Goal: Task Accomplishment & Management: Manage account settings

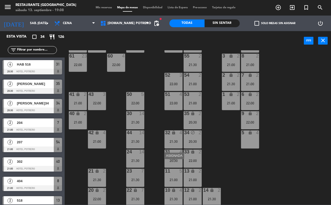
scroll to position [45, 0]
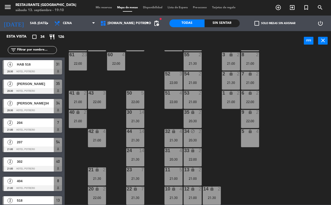
click at [31, 52] on input "text" at bounding box center [37, 50] width 40 height 6
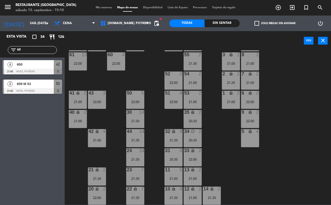
type input "6"
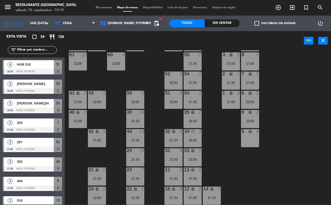
click at [33, 49] on input "text" at bounding box center [37, 50] width 40 height 6
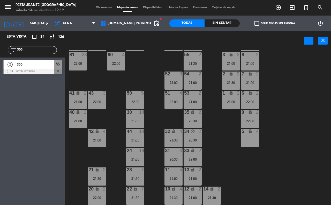
type input "300"
click at [32, 69] on div at bounding box center [33, 72] width 60 height 6
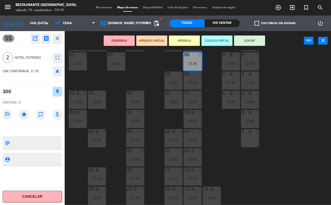
click at [22, 195] on button "Cancelar" at bounding box center [33, 196] width 60 height 12
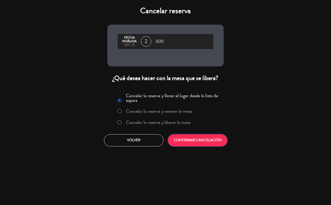
click at [209, 140] on button "CONFIRMAR CANCELACIÓN" at bounding box center [198, 140] width 60 height 12
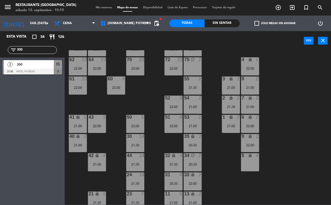
scroll to position [0, 0]
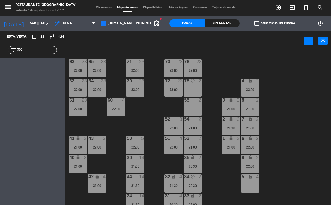
click at [190, 108] on div "55 2" at bounding box center [193, 107] width 18 height 18
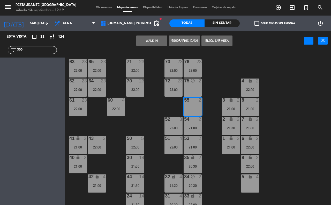
click at [187, 41] on button "[GEOGRAPHIC_DATA]" at bounding box center [184, 40] width 31 height 10
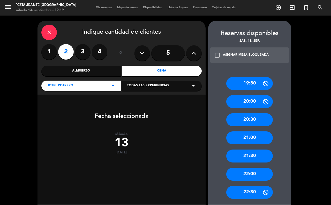
click at [236, 120] on div "20:30" at bounding box center [249, 119] width 47 height 13
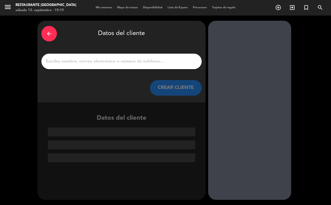
click at [75, 60] on input "1" at bounding box center [121, 61] width 153 height 7
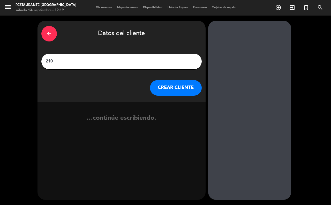
type input "210"
click at [181, 92] on button "CREAR CLIENTE" at bounding box center [176, 88] width 52 height 16
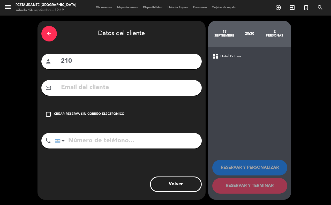
click at [49, 117] on icon "check_box_outline_blank" at bounding box center [48, 114] width 6 height 6
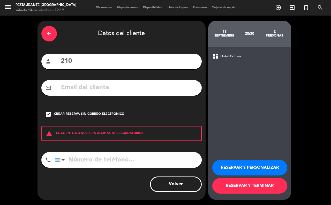
click at [224, 186] on button "RESERVAR Y TERMINAR" at bounding box center [249, 186] width 75 height 16
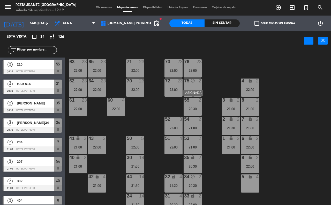
click at [189, 104] on div "55 2 20:30" at bounding box center [193, 107] width 18 height 18
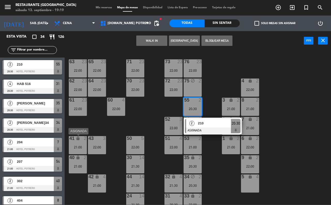
click at [73, 146] on div "21:00" at bounding box center [78, 147] width 18 height 4
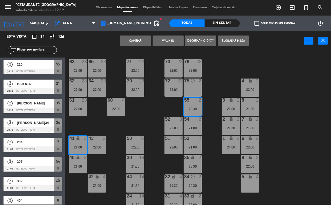
click at [139, 40] on button "Cambiar" at bounding box center [135, 40] width 31 height 10
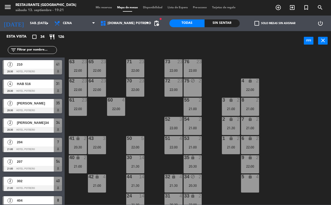
click at [50, 48] on input "text" at bounding box center [37, 50] width 40 height 6
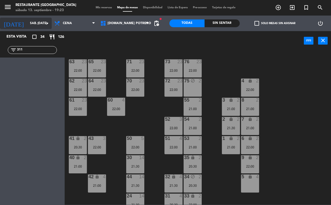
type input "311"
click at [47, 25] on icon "arrow_drop_down" at bounding box center [47, 23] width 6 height 6
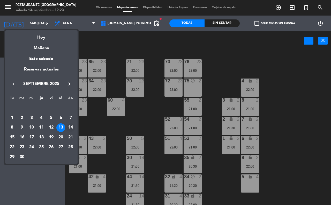
click at [69, 128] on div "14" at bounding box center [70, 127] width 9 height 9
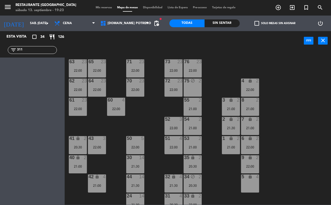
type input "dom. [DATE]"
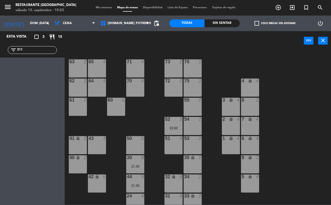
click at [192, 184] on div "34 2" at bounding box center [193, 183] width 18 height 18
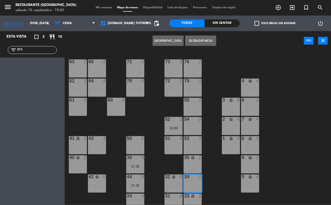
click at [177, 41] on button "[GEOGRAPHIC_DATA]" at bounding box center [168, 40] width 31 height 10
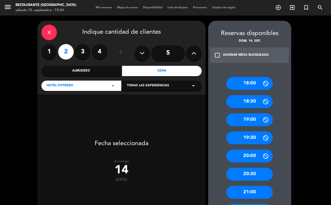
click at [235, 193] on div "21:00" at bounding box center [249, 192] width 47 height 13
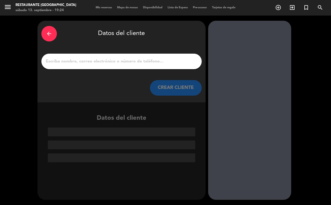
click at [88, 64] on input "1" at bounding box center [121, 61] width 153 height 7
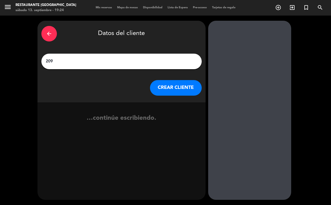
type input "209"
click at [174, 87] on button "CREAR CLIENTE" at bounding box center [176, 88] width 52 height 16
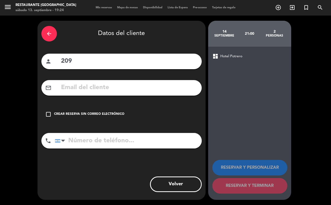
click at [49, 116] on icon "check_box_outline_blank" at bounding box center [48, 114] width 6 height 6
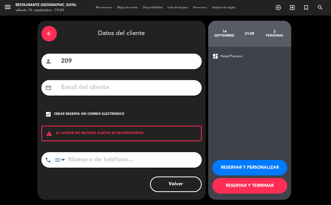
click at [237, 182] on button "RESERVAR Y TERMINAR" at bounding box center [249, 186] width 75 height 16
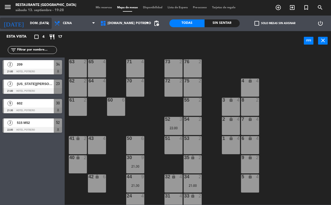
click at [35, 21] on input "dom. [DATE]" at bounding box center [47, 23] width 41 height 9
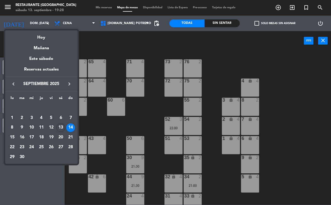
click at [128, 44] on div at bounding box center [165, 102] width 331 height 205
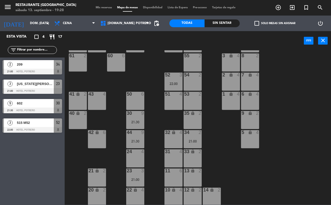
scroll to position [45, 0]
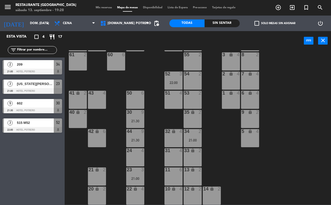
click at [170, 135] on div "32 lock 4" at bounding box center [174, 138] width 18 height 18
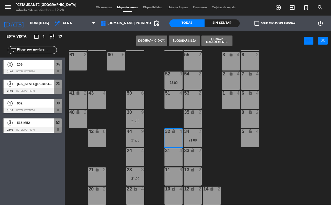
click at [162, 41] on button "[GEOGRAPHIC_DATA]" at bounding box center [151, 40] width 31 height 10
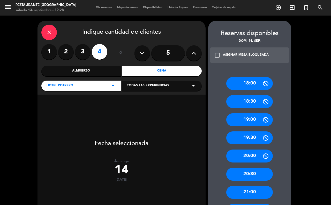
click at [77, 51] on label "3" at bounding box center [83, 52] width 16 height 16
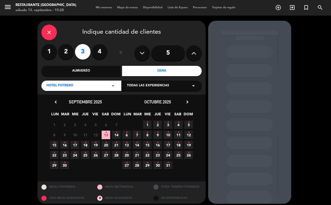
click at [114, 135] on span "14 •" at bounding box center [116, 134] width 9 height 9
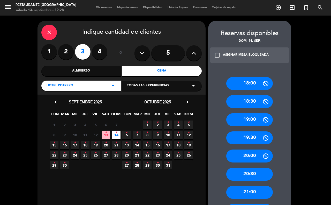
scroll to position [32, 0]
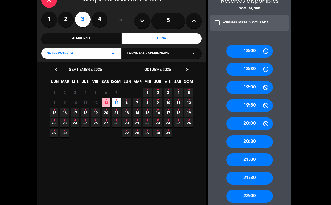
click at [235, 164] on div "21:00" at bounding box center [249, 159] width 47 height 13
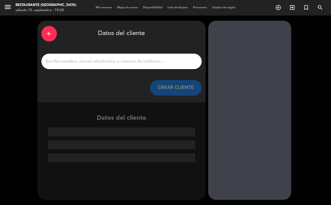
scroll to position [0, 0]
click at [99, 63] on input "1" at bounding box center [121, 61] width 153 height 7
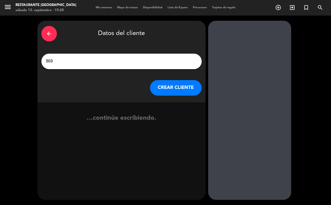
type input "503"
click at [164, 87] on button "CREAR CLIENTE" at bounding box center [176, 88] width 52 height 16
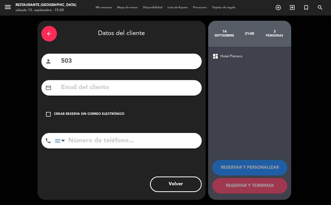
click at [44, 113] on div "check_box_outline_blank Crear reserva sin correo electrónico" at bounding box center [121, 114] width 160 height 16
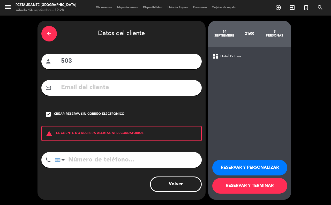
click at [236, 182] on button "RESERVAR Y TERMINAR" at bounding box center [249, 186] width 75 height 16
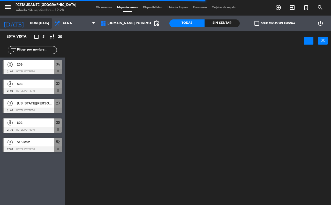
click at [36, 24] on input "dom. [DATE]" at bounding box center [47, 23] width 41 height 9
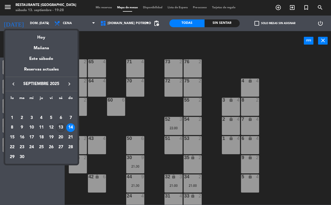
click at [63, 128] on div "13" at bounding box center [60, 127] width 9 height 9
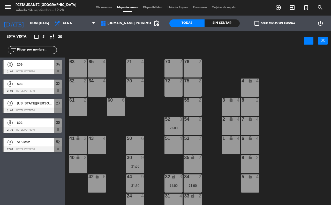
type input "sáb. [DATE]"
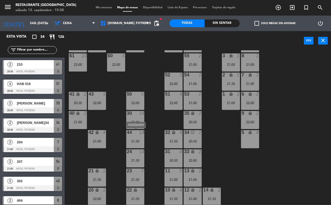
scroll to position [45, 0]
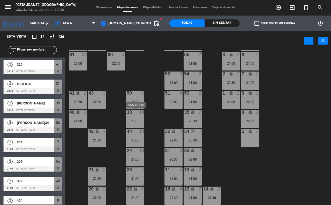
click at [133, 120] on div "21:30" at bounding box center [135, 121] width 18 height 4
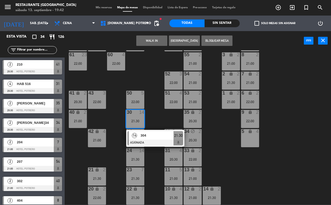
click at [220, 144] on div "65 23 22:00 71 23 22:00 73 23 22:00 76 23 22:00 63 23 22:00 64 23 22:00 62 23 2…" at bounding box center [199, 127] width 263 height 154
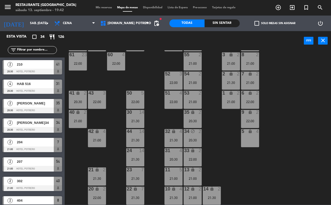
click at [247, 120] on div "22:00" at bounding box center [250, 121] width 18 height 4
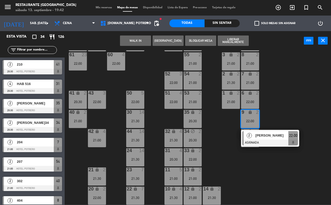
click at [280, 113] on div "65 23 22:00 71 23 22:00 73 23 22:00 76 23 22:00 63 23 22:00 64 23 22:00 62 23 2…" at bounding box center [199, 127] width 263 height 154
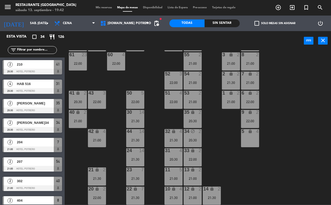
click at [254, 101] on div "22:00" at bounding box center [250, 102] width 18 height 4
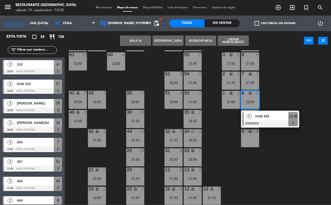
click at [272, 92] on div "65 23 22:00 71 23 22:00 73 23 22:00 76 23 22:00 63 23 22:00 64 23 22:00 62 23 2…" at bounding box center [199, 127] width 263 height 154
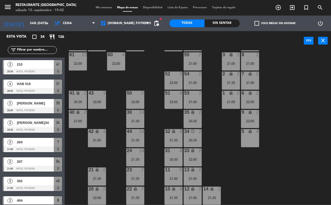
click at [257, 80] on div "21:00" at bounding box center [250, 82] width 18 height 4
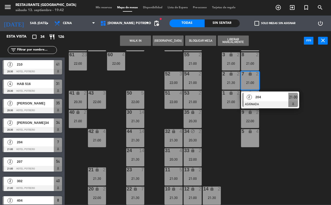
click at [280, 74] on div "65 23 22:00 71 23 22:00 73 23 22:00 76 23 22:00 63 23 22:00 64 23 22:00 62 23 2…" at bounding box center [199, 127] width 263 height 154
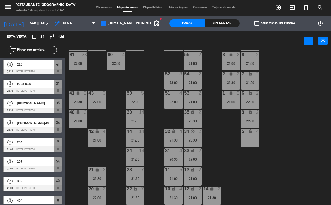
click at [254, 58] on div "8 2 21:00" at bounding box center [250, 61] width 18 height 18
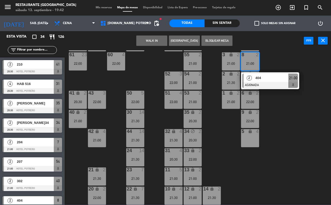
click at [276, 60] on div "65 23 22:00 71 23 22:00 73 23 22:00 76 23 22:00 63 23 22:00 64 23 22:00 62 23 2…" at bounding box center [199, 127] width 263 height 154
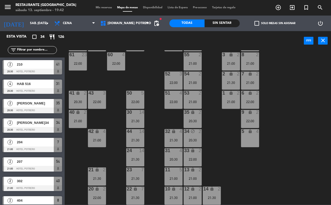
click at [251, 73] on icon "lock" at bounding box center [250, 73] width 4 height 4
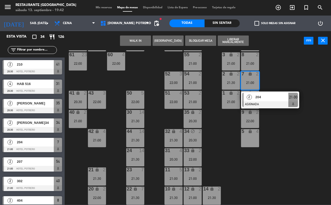
click at [271, 72] on div "65 23 22:00 71 23 22:00 73 23 22:00 76 23 22:00 63 23 22:00 64 23 22:00 62 23 2…" at bounding box center [199, 127] width 263 height 154
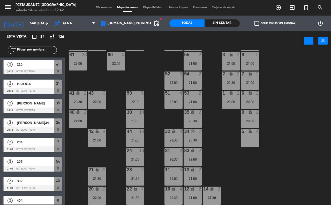
click at [246, 61] on div "21:00" at bounding box center [250, 63] width 18 height 4
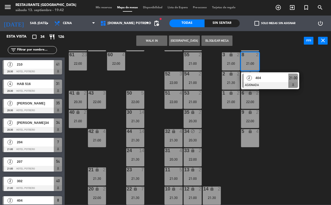
click at [282, 61] on div "65 23 22:00 71 23 22:00 73 23 22:00 76 23 22:00 63 23 22:00 64 23 22:00 62 23 2…" at bounding box center [199, 127] width 263 height 154
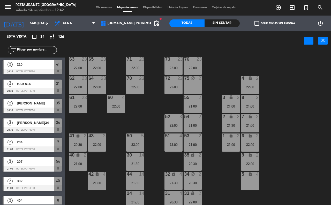
scroll to position [0, 0]
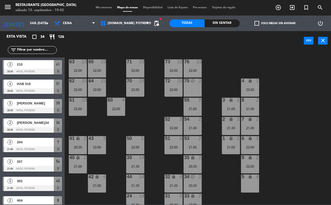
click at [254, 82] on div "lock" at bounding box center [250, 80] width 9 height 5
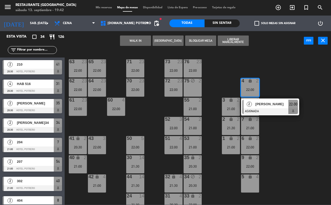
click at [292, 86] on div "65 23 22:00 71 23 22:00 73 23 22:00 76 23 22:00 63 23 22:00 64 23 22:00 62 23 2…" at bounding box center [199, 127] width 263 height 154
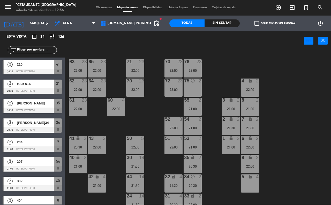
click at [252, 186] on div "5 lock 4" at bounding box center [250, 183] width 18 height 18
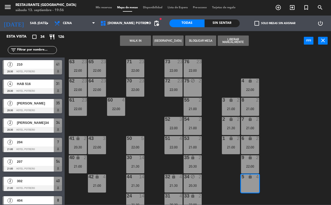
click at [164, 40] on button "[GEOGRAPHIC_DATA]" at bounding box center [168, 40] width 31 height 10
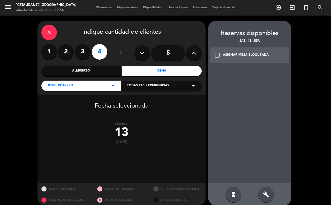
click at [214, 51] on div "check_box_outline_blank ASIGNAR MESA BLOQUEADA" at bounding box center [249, 55] width 79 height 16
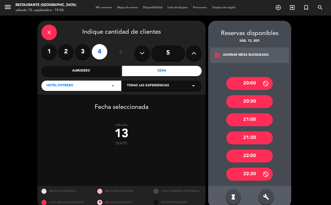
click at [243, 121] on div "21:00" at bounding box center [249, 119] width 47 height 13
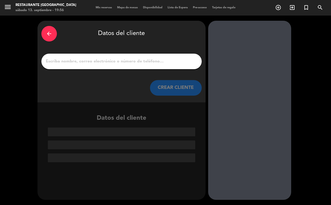
click at [82, 64] on input "1" at bounding box center [121, 61] width 153 height 7
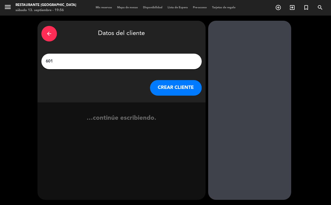
type input "601"
click at [168, 88] on button "CREAR CLIENTE" at bounding box center [176, 88] width 52 height 16
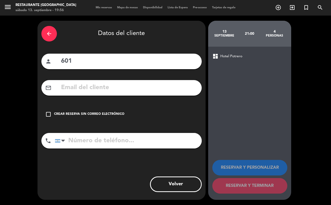
click at [47, 113] on icon "check_box_outline_blank" at bounding box center [48, 114] width 6 height 6
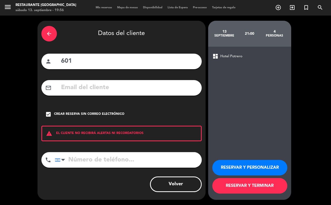
click at [225, 187] on button "RESERVAR Y TERMINAR" at bounding box center [249, 186] width 75 height 16
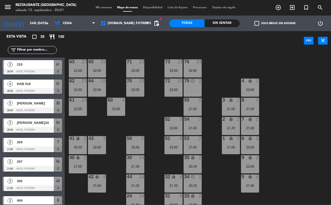
click at [103, 6] on span "Mis reservas" at bounding box center [103, 7] width 21 height 3
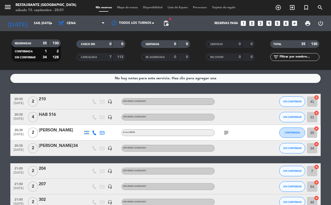
click at [227, 131] on icon "subject" at bounding box center [226, 132] width 6 height 6
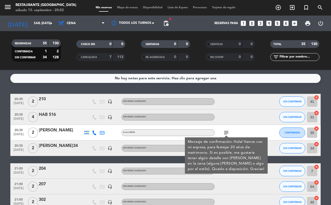
click at [234, 133] on div "subject Mensaje de confirmación: Hola! Vamos con mi esposa, para festejar 20 añ…" at bounding box center [238, 132] width 47 height 15
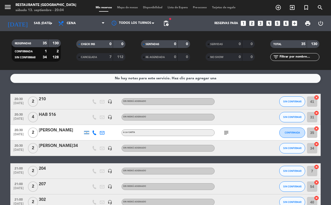
click at [128, 7] on span "Mapa de mesas" at bounding box center [128, 7] width 26 height 3
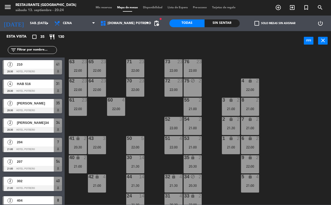
click at [33, 49] on input "text" at bounding box center [37, 50] width 40 height 6
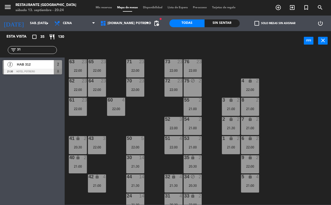
type input "3"
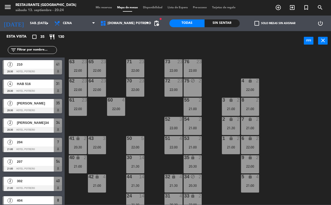
click at [30, 49] on input "text" at bounding box center [37, 50] width 40 height 6
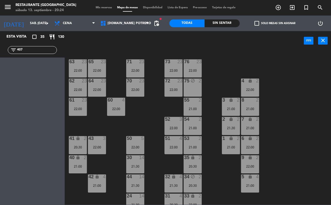
click at [29, 50] on input "407" at bounding box center [37, 50] width 40 height 6
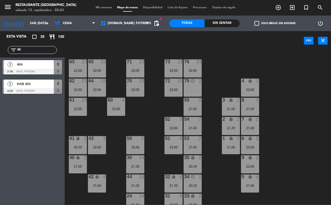
type input "4"
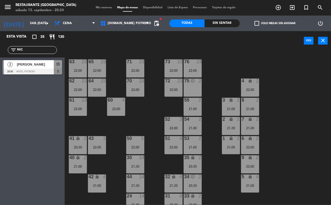
type input "NIC"
click at [124, 41] on div "power_input close" at bounding box center [184, 41] width 239 height 20
click at [42, 69] on div at bounding box center [33, 72] width 60 height 6
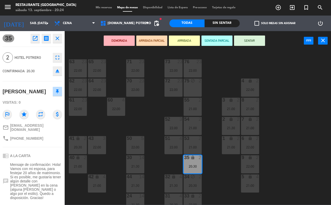
click at [249, 45] on button "SENTAR" at bounding box center [249, 40] width 31 height 10
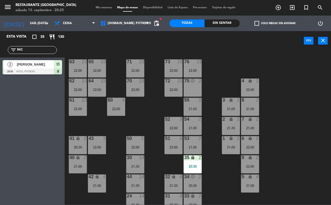
click at [36, 67] on span "[PERSON_NAME]" at bounding box center [35, 64] width 37 height 5
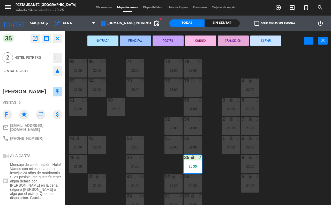
click at [207, 175] on div "65 23 22:00 71 23 22:00 73 23 22:00 76 23 22:00 63 23 22:00 64 23 22:00 62 23 2…" at bounding box center [199, 127] width 263 height 154
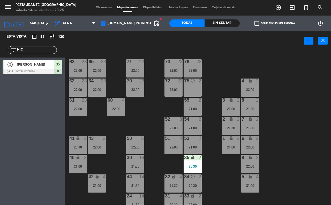
scroll to position [45, 0]
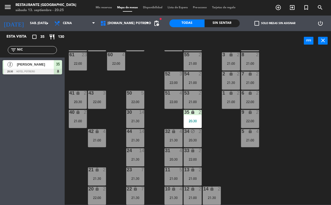
click at [228, 159] on div "65 23 22:00 71 23 22:00 73 23 22:00 76 23 22:00 63 23 22:00 64 23 22:00 62 23 2…" at bounding box center [199, 127] width 263 height 154
click at [26, 48] on input "NIC" at bounding box center [37, 50] width 40 height 6
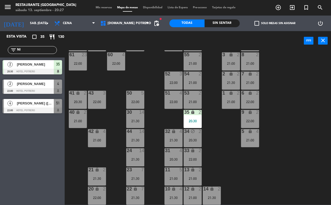
type input "N"
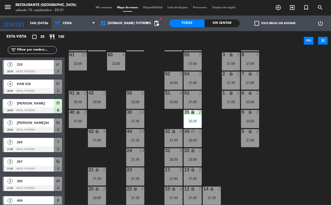
click at [47, 23] on icon "arrow_drop_down" at bounding box center [47, 23] width 6 height 6
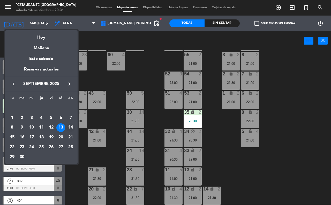
click at [68, 128] on div "14" at bounding box center [70, 127] width 9 height 9
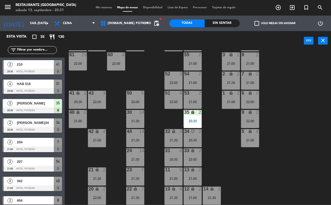
type input "dom. [DATE]"
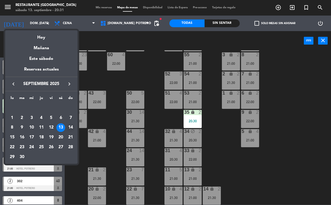
scroll to position [0, 0]
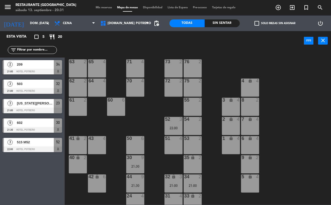
click at [47, 107] on div "[US_STATE][PERSON_NAME]" at bounding box center [35, 103] width 38 height 9
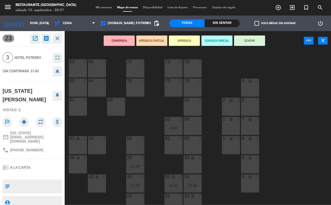
click at [58, 96] on icon at bounding box center [57, 95] width 3 height 5
click at [297, 123] on div "65 4 71 4 73 2 76 2 63 2 64 4 62 2 70 4 72 2 75 2 4 lock 4 55 2 60 6 3 lock 4 6…" at bounding box center [199, 127] width 263 height 154
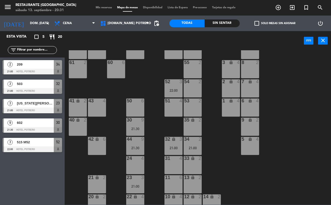
scroll to position [45, 0]
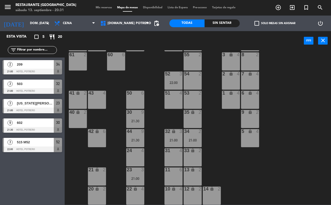
click at [172, 96] on div "51 4" at bounding box center [174, 100] width 18 height 18
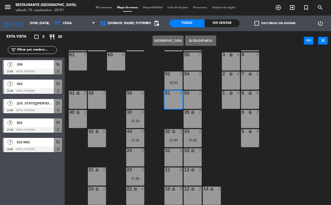
click at [165, 40] on button "[GEOGRAPHIC_DATA]" at bounding box center [168, 40] width 31 height 10
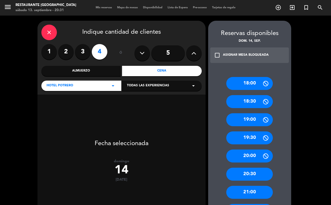
click at [80, 51] on label "3" at bounding box center [83, 52] width 16 height 16
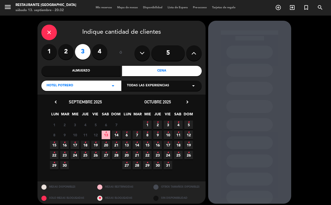
click at [115, 134] on icon "•" at bounding box center [116, 132] width 2 height 8
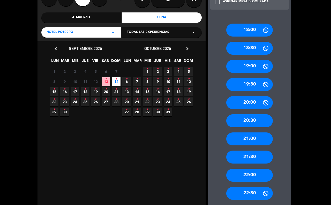
scroll to position [65, 0]
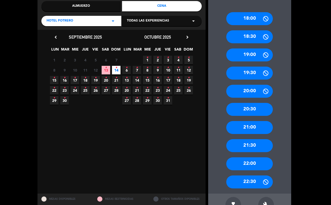
click at [244, 147] on div "21:30" at bounding box center [249, 145] width 47 height 13
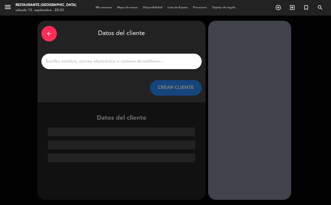
click at [46, 35] on icon "arrow_back" at bounding box center [49, 34] width 6 height 6
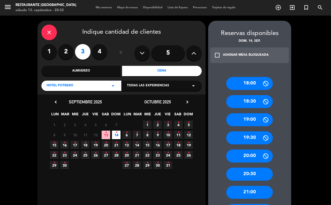
click at [247, 173] on div "20:30" at bounding box center [249, 173] width 47 height 13
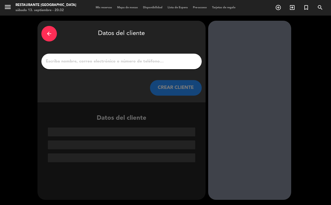
click at [82, 65] on input "1" at bounding box center [121, 61] width 153 height 7
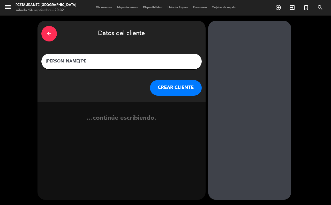
type input "[PERSON_NAME]´PE"
click at [154, 89] on button "CREAR CLIENTE" at bounding box center [176, 88] width 52 height 16
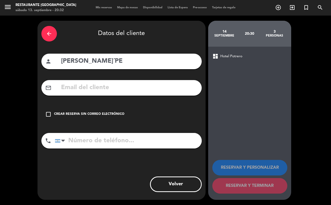
click at [49, 114] on icon "check_box_outline_blank" at bounding box center [48, 114] width 6 height 6
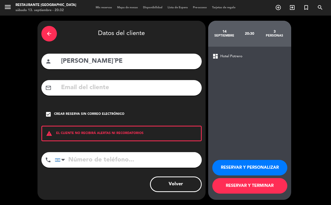
click at [248, 186] on button "RESERVAR Y TERMINAR" at bounding box center [249, 186] width 75 height 16
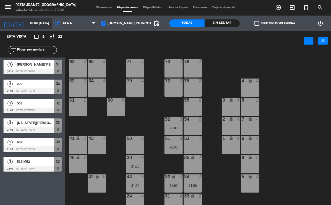
click at [46, 25] on icon "arrow_drop_down" at bounding box center [47, 23] width 6 height 6
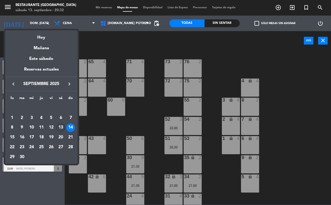
click at [63, 129] on div "13" at bounding box center [60, 127] width 9 height 9
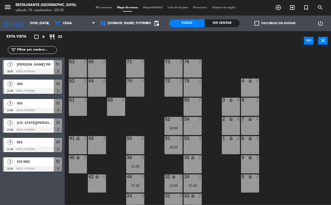
type input "sáb. [DATE]"
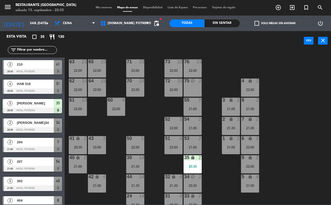
click at [46, 47] on input "text" at bounding box center [37, 50] width 40 height 6
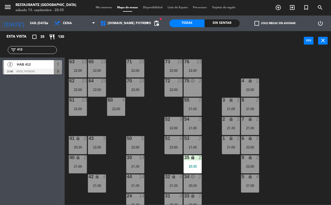
type input "412"
click at [28, 67] on span "HAB 412" at bounding box center [35, 64] width 37 height 5
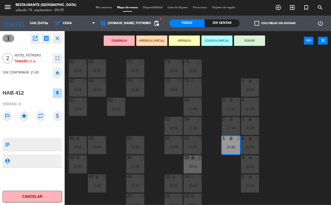
click at [251, 38] on button "SENTAR" at bounding box center [249, 40] width 31 height 10
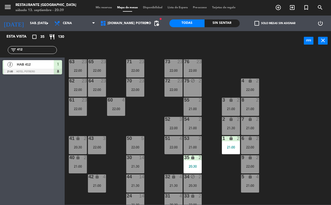
click at [28, 50] on input "412" at bounding box center [37, 50] width 40 height 6
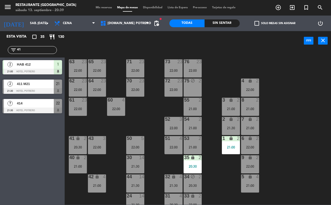
type input "4"
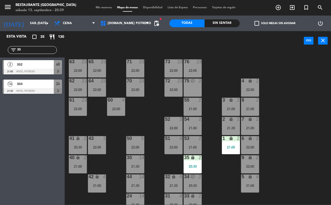
type input "3"
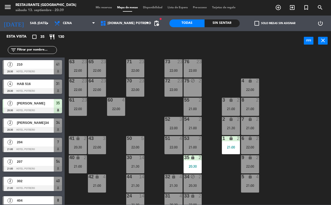
click at [31, 49] on input "text" at bounding box center [37, 50] width 40 height 6
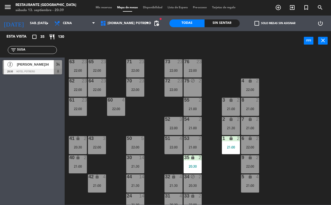
type input "SUSA"
click at [23, 67] on span "[PERSON_NAME]34" at bounding box center [35, 64] width 37 height 5
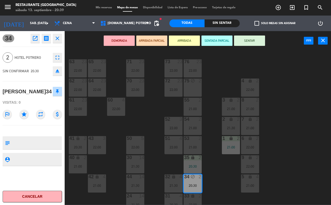
click at [245, 43] on button "SENTAR" at bounding box center [249, 40] width 31 height 10
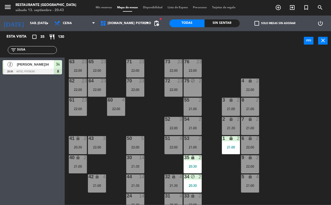
click at [35, 52] on input "SUSA" at bounding box center [37, 50] width 40 height 6
type input "S"
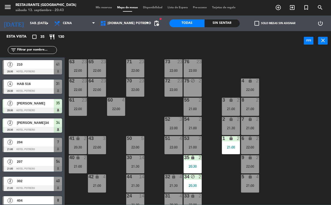
click at [40, 62] on span "210" at bounding box center [35, 64] width 37 height 5
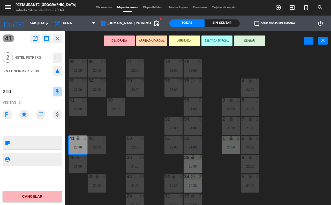
click at [248, 40] on button "SENTAR" at bounding box center [249, 40] width 31 height 10
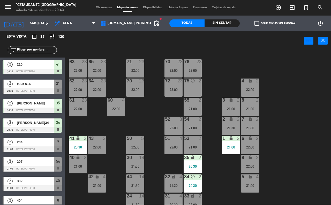
click at [41, 52] on input "text" at bounding box center [37, 50] width 40 height 6
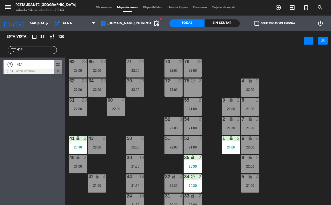
click at [104, 115] on div "65 23 22:00 71 23 22:00 73 23 22:00 76 23 22:00 63 23 22:00 64 23 22:00 62 23 2…" at bounding box center [199, 127] width 263 height 154
click at [29, 46] on div "filter_list 414" at bounding box center [32, 50] width 49 height 8
click at [26, 48] on input "414" at bounding box center [37, 50] width 40 height 6
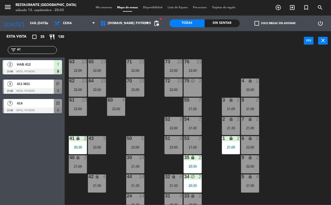
type input "4"
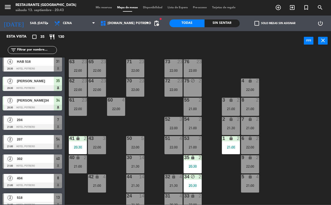
scroll to position [32, 0]
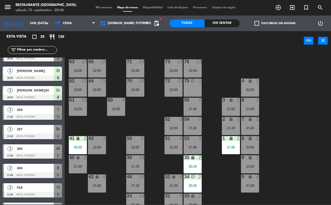
click at [40, 51] on input "text" at bounding box center [37, 50] width 40 height 6
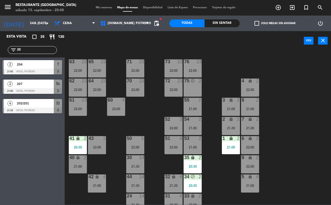
type input "2"
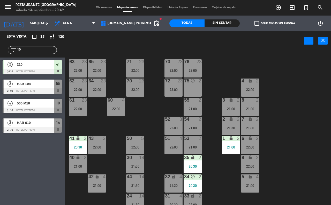
type input "1"
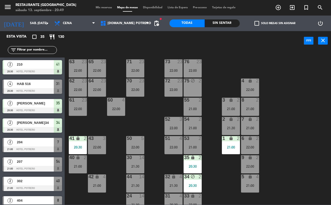
click at [20, 49] on input "text" at bounding box center [37, 50] width 40 height 6
drag, startPoint x: 73, startPoint y: 46, endPoint x: 68, endPoint y: 46, distance: 5.2
click at [73, 46] on div "power_input close" at bounding box center [184, 41] width 239 height 20
click at [30, 48] on input "text" at bounding box center [37, 50] width 40 height 6
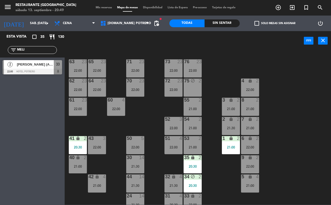
click at [119, 54] on div "65 23 22:00 71 23 22:00 73 23 22:00 76 23 22:00 63 23 22:00 64 23 22:00 62 23 2…" at bounding box center [199, 127] width 263 height 154
drag, startPoint x: 29, startPoint y: 49, endPoint x: 20, endPoint y: 66, distance: 19.4
click at [25, 62] on div "Esta vista crop_square 35 restaurant 130 filter_list MELI 2 [PERSON_NAME] (Aloj…" at bounding box center [32, 54] width 65 height 46
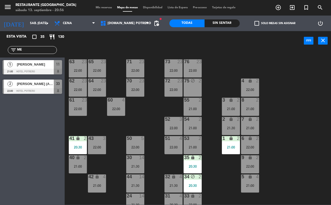
type input "M"
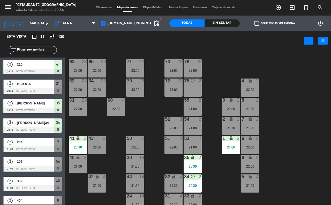
click at [40, 49] on input "text" at bounding box center [37, 50] width 40 height 6
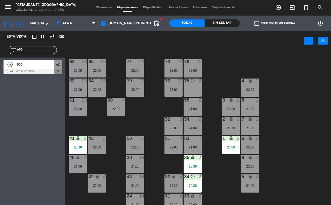
type input "600"
click at [45, 65] on span "600" at bounding box center [35, 64] width 37 height 5
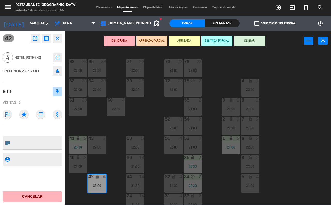
drag, startPoint x: 248, startPoint y: 43, endPoint x: 210, endPoint y: 48, distance: 37.6
click at [248, 43] on button "SENTAR" at bounding box center [249, 40] width 31 height 10
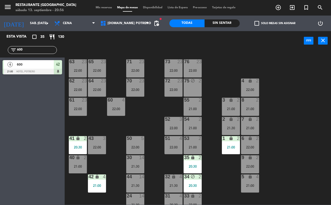
click at [116, 162] on div "65 23 22:00 71 23 22:00 73 23 22:00 76 23 22:00 63 23 22:00 64 23 22:00 62 23 2…" at bounding box center [199, 127] width 263 height 154
click at [226, 173] on div "65 23 22:00 71 23 22:00 73 23 22:00 76 23 22:00 63 23 22:00 64 23 22:00 62 23 2…" at bounding box center [199, 127] width 263 height 154
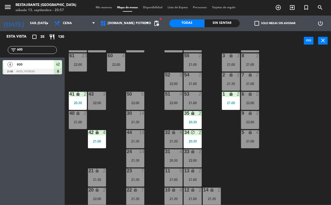
scroll to position [45, 0]
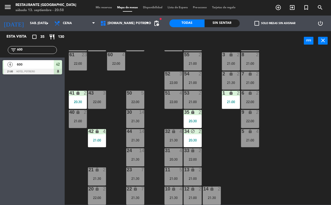
click at [38, 53] on div "filter_list 600" at bounding box center [32, 50] width 49 height 8
drag, startPoint x: 38, startPoint y: 51, endPoint x: 39, endPoint y: 55, distance: 4.0
click at [39, 55] on div "filter_list 600" at bounding box center [32, 49] width 65 height 15
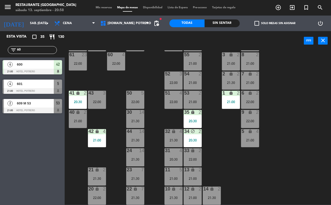
type input "6"
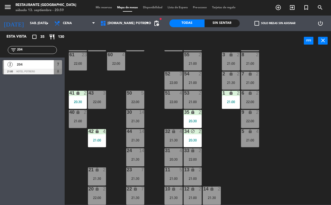
type input "204"
click at [39, 71] on div at bounding box center [33, 72] width 60 height 6
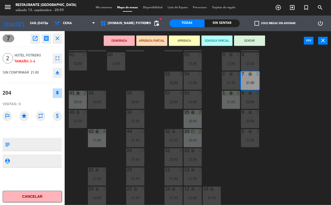
click at [255, 41] on button "SENTAR" at bounding box center [249, 40] width 31 height 10
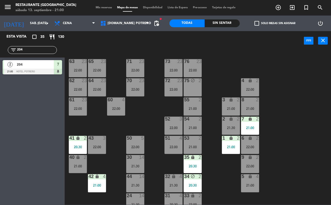
scroll to position [0, 0]
click at [113, 107] on div "22:00" at bounding box center [116, 109] width 18 height 4
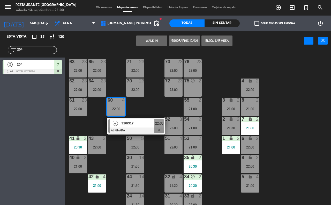
click at [156, 105] on div "65 23 22:00 71 23 22:00 73 23 22:00 76 23 22:00 63 23 22:00 64 23 22:00 62 23 2…" at bounding box center [199, 127] width 263 height 154
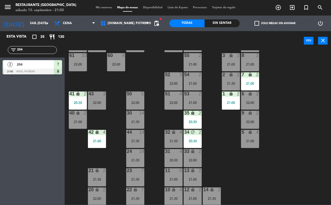
scroll to position [45, 0]
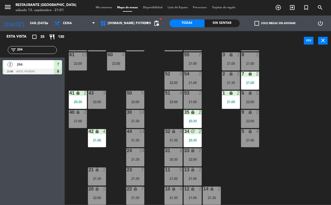
click at [139, 172] on div "23 7" at bounding box center [135, 169] width 18 height 5
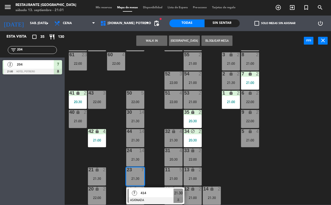
click at [163, 151] on div "31" at bounding box center [165, 150] width 9 height 5
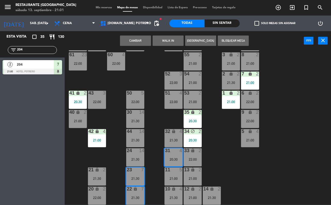
drag, startPoint x: 320, startPoint y: 166, endPoint x: 226, endPoint y: 166, distance: 93.7
click at [320, 166] on div "65 23 22:00 71 23 22:00 73 23 22:00 76 23 22:00 63 23 22:00 64 23 22:00 62 23 2…" at bounding box center [199, 127] width 263 height 154
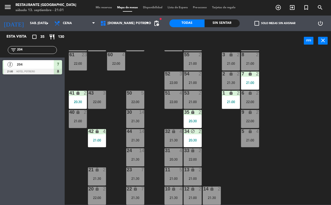
click at [175, 177] on div "21:00" at bounding box center [174, 179] width 18 height 4
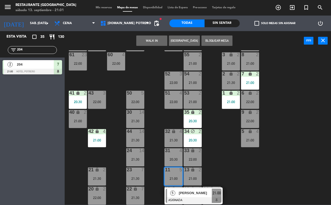
click at [238, 173] on div "65 23 22:00 71 23 22:00 73 23 22:00 76 23 22:00 63 23 22:00 64 23 22:00 62 23 2…" at bounding box center [199, 127] width 263 height 154
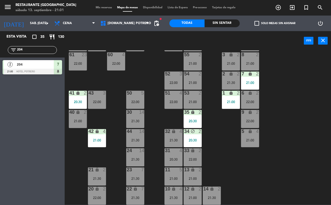
click at [87, 174] on div "65 23 22:00 71 23 22:00 73 23 22:00 76 23 22:00 63 23 22:00 64 23 22:00 62 23 2…" at bounding box center [199, 127] width 263 height 154
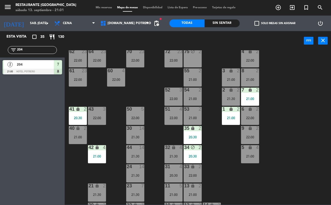
scroll to position [0, 0]
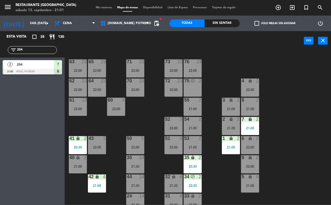
click at [135, 141] on div "50 5 22:00" at bounding box center [135, 145] width 18 height 18
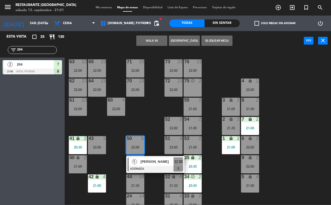
click at [143, 125] on div "65 23 22:00 71 23 22:00 73 23 22:00 76 23 22:00 63 23 22:00 64 23 22:00 62 23 2…" at bounding box center [199, 127] width 263 height 154
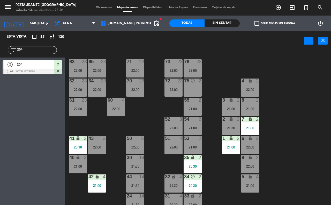
click at [176, 146] on div "22:00" at bounding box center [174, 147] width 18 height 4
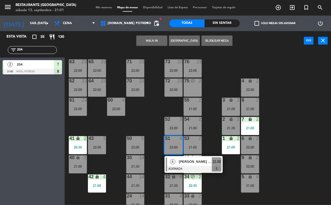
click at [199, 171] on div at bounding box center [194, 169] width 56 height 6
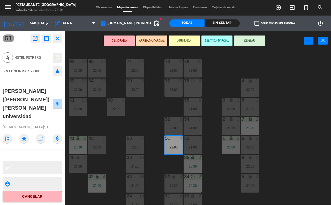
click at [56, 37] on icon "close" at bounding box center [57, 38] width 6 height 6
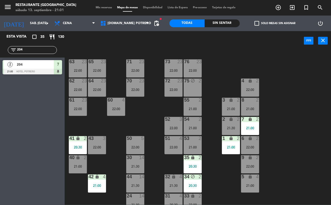
click at [179, 124] on div "52 3 22:00" at bounding box center [174, 126] width 18 height 18
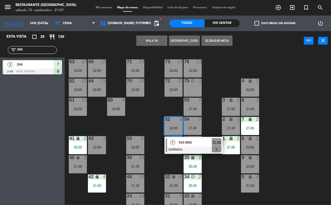
click at [149, 114] on div "65 23 22:00 71 23 22:00 73 23 22:00 76 23 22:00 63 23 22:00 64 23 22:00 62 23 2…" at bounding box center [199, 127] width 263 height 154
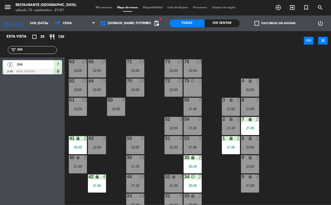
click at [192, 145] on div "21:00" at bounding box center [193, 147] width 18 height 4
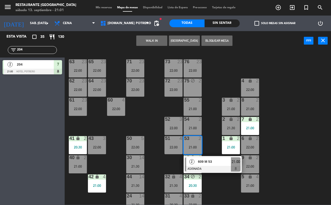
click at [210, 130] on div "65 23 22:00 71 23 22:00 73 23 22:00 76 23 22:00 63 23 22:00 64 23 22:00 62 23 2…" at bounding box center [199, 127] width 263 height 154
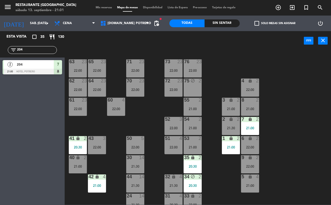
click at [197, 128] on div "21:00" at bounding box center [193, 128] width 18 height 4
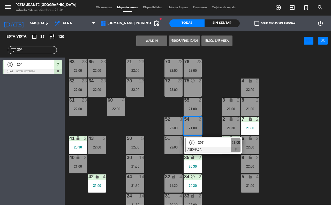
click at [211, 123] on div "65 23 22:00 71 23 22:00 73 23 22:00 76 23 22:00 63 23 22:00 64 23 22:00 62 23 2…" at bounding box center [199, 127] width 263 height 154
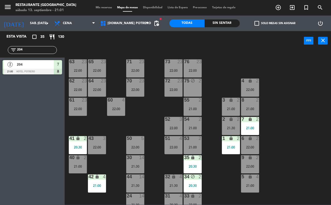
click at [192, 107] on div "21:00" at bounding box center [193, 109] width 18 height 4
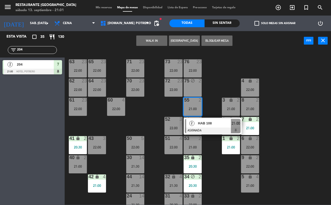
click at [214, 98] on div "65 23 22:00 71 23 22:00 73 23 22:00 76 23 22:00 63 23 22:00 64 23 22:00 62 23 2…" at bounding box center [199, 127] width 263 height 154
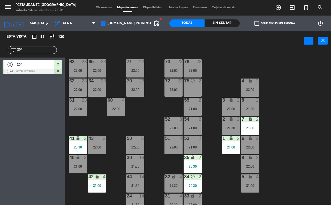
drag, startPoint x: 82, startPoint y: 173, endPoint x: 85, endPoint y: 169, distance: 4.5
click at [83, 172] on div "40 lock 2 21:00" at bounding box center [78, 164] width 18 height 18
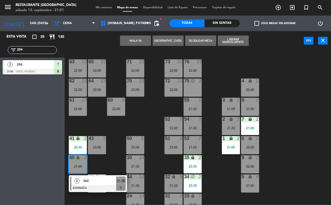
click at [99, 164] on div "65 23 22:00 71 23 22:00 73 23 22:00 76 23 22:00 63 23 22:00 64 23 22:00 62 23 2…" at bounding box center [199, 127] width 263 height 154
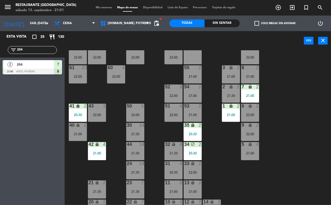
scroll to position [45, 0]
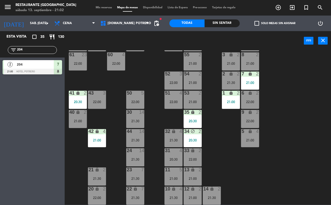
click at [29, 50] on input "204" at bounding box center [37, 50] width 40 height 6
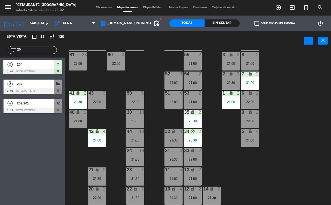
type input "2"
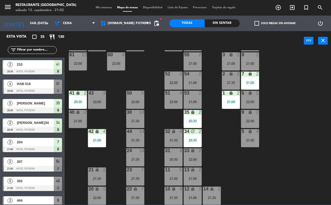
click at [45, 50] on input "text" at bounding box center [37, 50] width 40 height 6
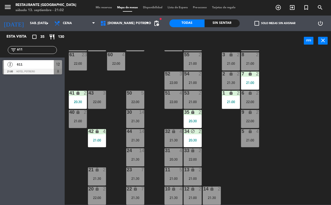
type input "611"
click at [32, 64] on span "611" at bounding box center [35, 64] width 37 height 5
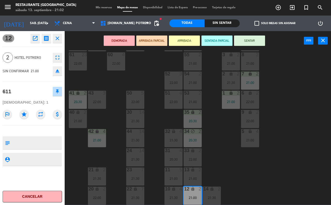
click at [260, 39] on button "SENTAR" at bounding box center [249, 40] width 31 height 10
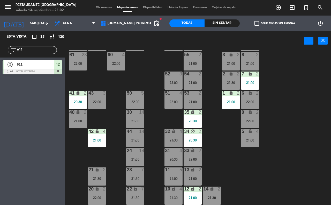
click at [28, 49] on input "611" at bounding box center [37, 50] width 40 height 6
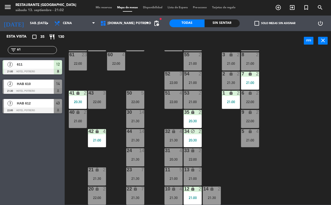
type input "6"
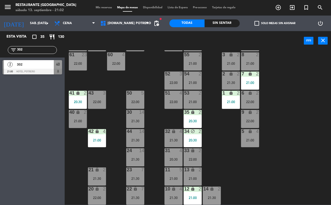
type input "302"
click at [29, 64] on span "302" at bounding box center [35, 64] width 37 height 5
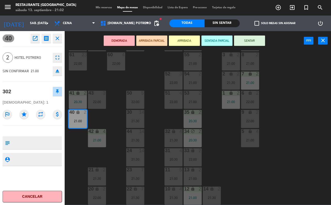
drag, startPoint x: 247, startPoint y: 38, endPoint x: 244, endPoint y: 38, distance: 3.1
click at [246, 38] on button "SENTAR" at bounding box center [249, 40] width 31 height 10
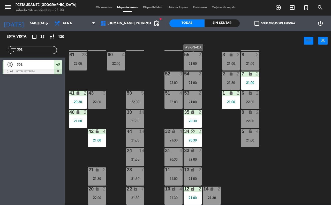
click at [190, 66] on div "55 2 21:00" at bounding box center [193, 61] width 18 height 18
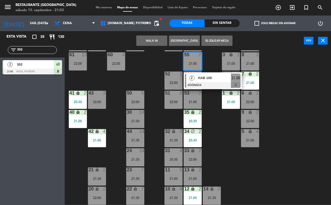
click at [157, 69] on div "65 23 22:00 71 23 22:00 73 23 22:00 76 23 22:00 63 23 22:00 64 23 22:00 62 23 2…" at bounding box center [199, 127] width 263 height 154
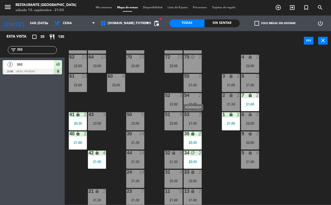
scroll to position [13, 0]
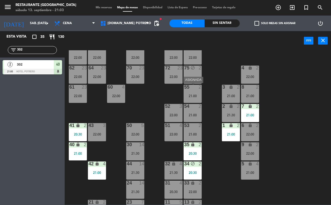
click at [188, 94] on div "21:00" at bounding box center [193, 96] width 18 height 4
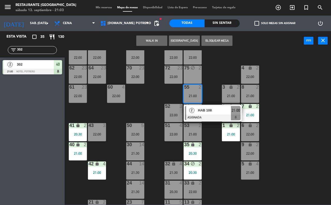
click at [208, 110] on span "HAB 108" at bounding box center [214, 109] width 33 height 5
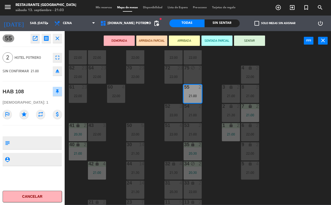
click at [247, 43] on button "SENTAR" at bounding box center [249, 40] width 31 height 10
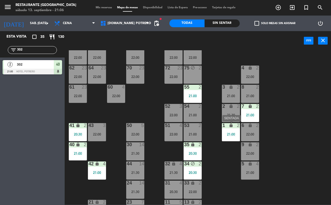
click at [234, 133] on div "21:00" at bounding box center [231, 134] width 18 height 4
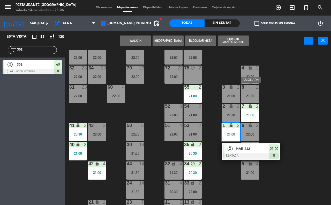
click at [249, 94] on div "21:00" at bounding box center [250, 96] width 18 height 4
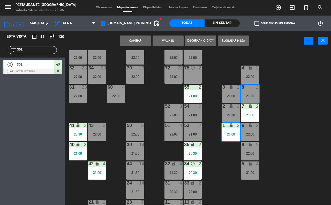
click at [136, 40] on button "Cambiar" at bounding box center [135, 40] width 31 height 10
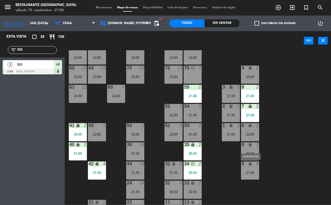
click at [255, 169] on div "5 lock 4 21:00" at bounding box center [250, 170] width 18 height 18
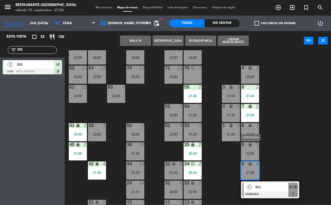
click at [250, 152] on div "22:00" at bounding box center [250, 153] width 18 height 4
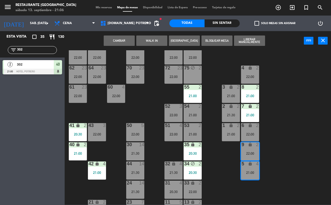
click at [112, 41] on button "Cambiar" at bounding box center [119, 40] width 31 height 10
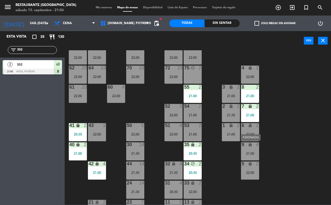
click at [251, 149] on div "9 lock 4 21:00" at bounding box center [250, 151] width 18 height 18
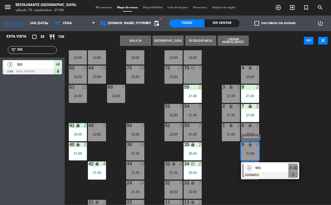
click at [277, 170] on span "601" at bounding box center [272, 167] width 33 height 5
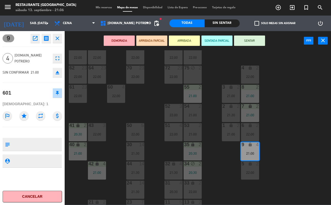
click at [250, 37] on button "SENTAR" at bounding box center [249, 40] width 31 height 10
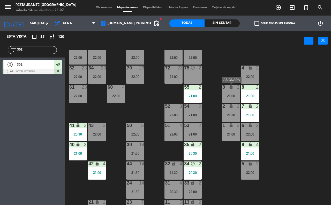
click at [235, 96] on div "21:00" at bounding box center [231, 96] width 18 height 4
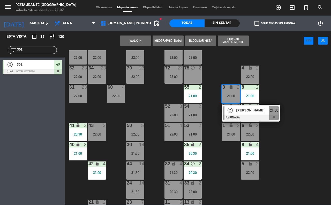
click at [280, 91] on div "65 23 22:00 71 23 22:00 73 23 22:00 76 23 22:00 63 23 22:00 64 23 22:00 62 23 2…" at bounding box center [199, 127] width 263 height 154
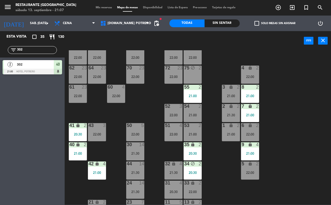
click at [235, 114] on div "21:30" at bounding box center [231, 115] width 18 height 4
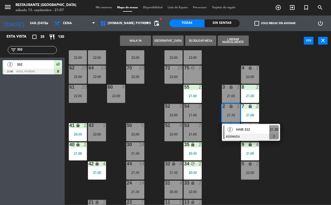
click at [277, 104] on div "65 23 22:00 71 23 22:00 73 23 22:00 76 23 22:00 63 23 22:00 64 23 22:00 62 23 2…" at bounding box center [199, 127] width 263 height 154
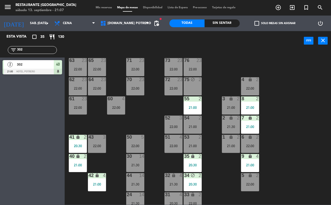
scroll to position [0, 0]
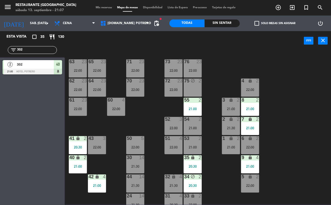
click at [228, 108] on div "21:00" at bounding box center [231, 109] width 18 height 4
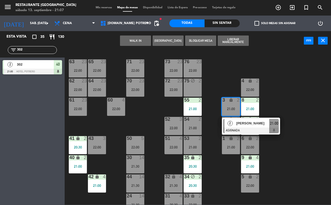
click at [252, 125] on span "[PERSON_NAME]" at bounding box center [253, 122] width 33 height 5
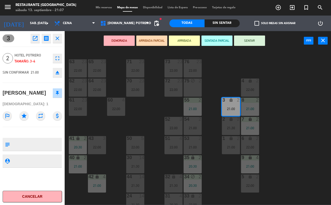
click at [281, 114] on div "65 23 22:00 71 23 22:00 73 23 22:00 76 23 22:00 63 23 22:00 64 23 22:00 62 23 2…" at bounding box center [199, 127] width 263 height 154
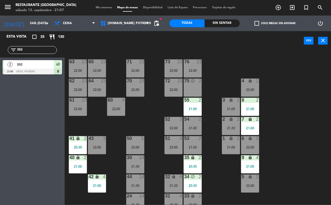
click at [38, 51] on input "302" at bounding box center [37, 50] width 40 height 6
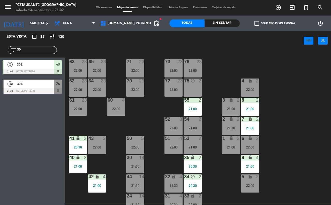
type input "3"
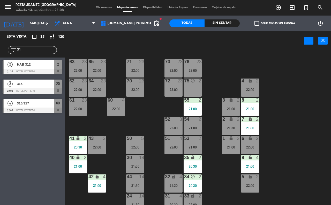
type input "3"
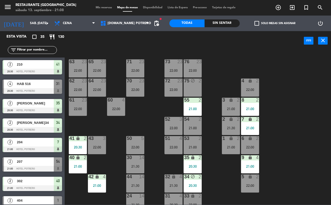
click at [21, 50] on input "text" at bounding box center [37, 50] width 40 height 6
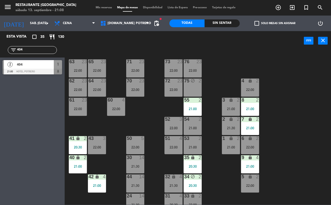
type input "404"
click at [25, 66] on span "404" at bounding box center [35, 64] width 37 height 5
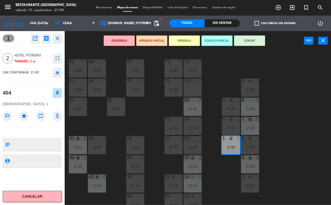
click at [262, 38] on button "SENTAR" at bounding box center [249, 40] width 31 height 10
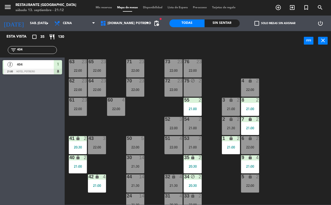
click at [26, 50] on input "404" at bounding box center [37, 50] width 40 height 6
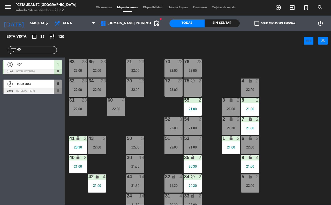
type input "4"
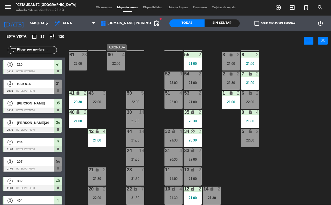
scroll to position [13, 0]
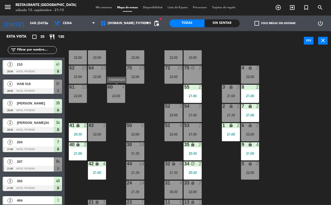
click at [112, 94] on div "22:00" at bounding box center [116, 96] width 18 height 4
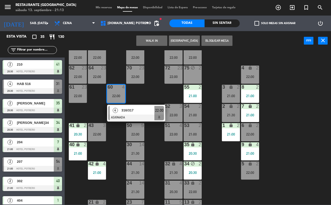
click at [23, 49] on input "text" at bounding box center [37, 50] width 40 height 6
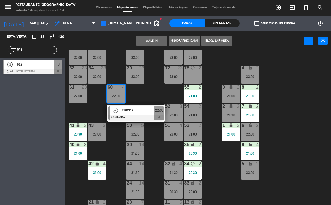
type input "518"
click at [45, 67] on span "518" at bounding box center [35, 64] width 37 height 5
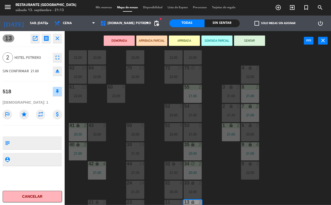
click at [242, 40] on button "SENTAR" at bounding box center [249, 40] width 31 height 10
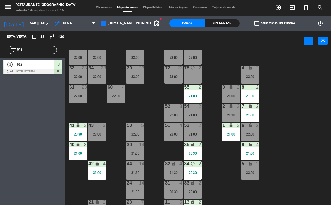
click at [29, 49] on input "518" at bounding box center [37, 50] width 40 height 6
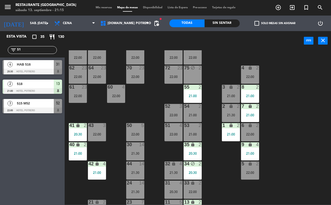
type input "5"
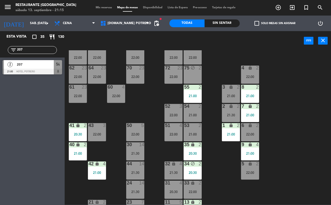
type input "207"
click at [43, 65] on span "207" at bounding box center [35, 64] width 37 height 5
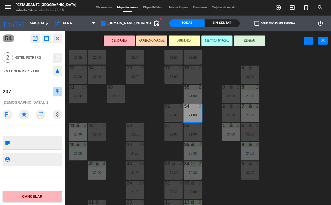
drag, startPoint x: 260, startPoint y: 40, endPoint x: 254, endPoint y: 41, distance: 5.2
click at [259, 41] on button "SENTAR" at bounding box center [249, 40] width 31 height 10
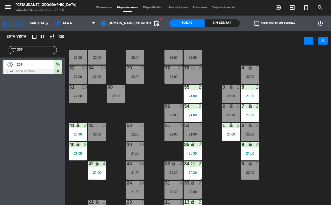
click at [40, 47] on div "filter_list 207" at bounding box center [32, 50] width 49 height 8
click at [34, 50] on input "207" at bounding box center [37, 50] width 40 height 6
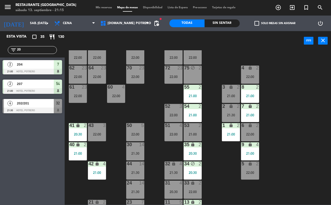
type input "2"
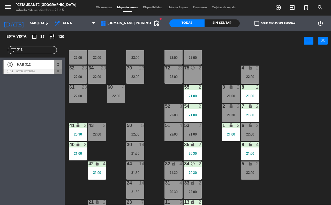
type input "312"
click at [44, 63] on span "HAB 312" at bounding box center [35, 64] width 37 height 5
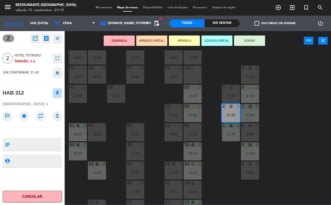
click at [253, 39] on button "SENTAR" at bounding box center [249, 40] width 31 height 10
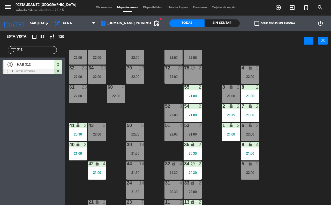
click at [37, 50] on input "312" at bounding box center [37, 50] width 40 height 6
type input "3"
type input "500"
click at [40, 69] on div at bounding box center [33, 72] width 60 height 6
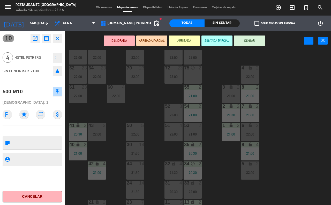
click at [257, 43] on button "SENTAR" at bounding box center [249, 40] width 31 height 10
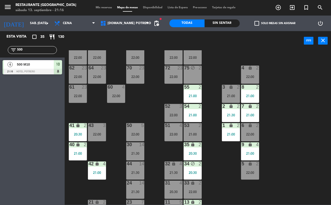
click at [25, 49] on input "500" at bounding box center [37, 50] width 40 height 6
type input "5"
type input "PATR"
click at [34, 66] on span "[PERSON_NAME]" at bounding box center [35, 64] width 37 height 5
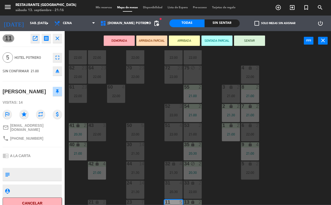
click at [237, 36] on button "SENTAR" at bounding box center [249, 40] width 31 height 10
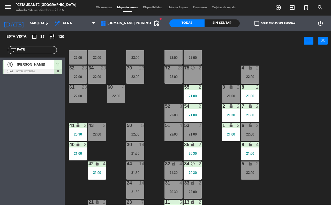
click at [29, 47] on input "PATR" at bounding box center [37, 50] width 40 height 6
type input "P"
type input "411"
click at [43, 69] on div at bounding box center [33, 72] width 60 height 6
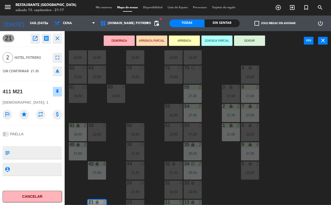
click at [247, 42] on button "SENTAR" at bounding box center [249, 40] width 31 height 10
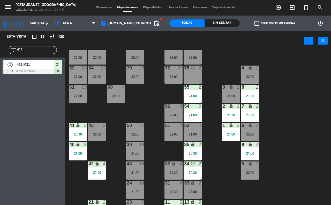
click at [31, 48] on input "411" at bounding box center [37, 50] width 40 height 6
type input "4"
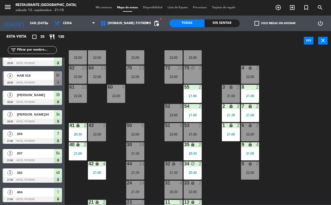
scroll to position [0, 0]
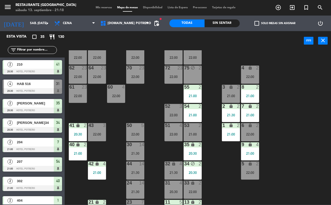
click at [47, 52] on input "text" at bounding box center [37, 50] width 40 height 6
click at [155, 107] on div "65 23 22:00 71 23 22:00 73 23 22:00 76 23 22:00 63 23 22:00 64 23 22:00 62 23 2…" at bounding box center [199, 127] width 263 height 154
click at [40, 48] on input "text" at bounding box center [37, 50] width 40 height 6
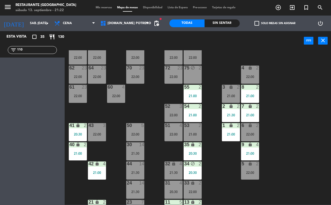
type input "110"
click at [138, 150] on div "30 14 21:30" at bounding box center [135, 151] width 18 height 18
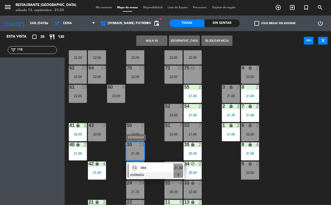
click at [146, 173] on div at bounding box center [156, 175] width 56 height 6
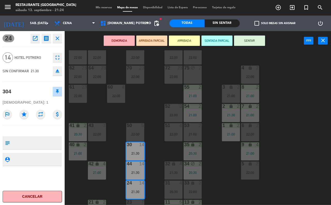
click at [254, 38] on button "SENTAR" at bounding box center [249, 40] width 31 height 10
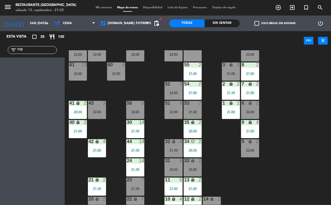
scroll to position [45, 0]
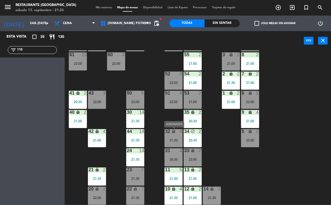
click at [174, 140] on div "21:30" at bounding box center [174, 140] width 18 height 4
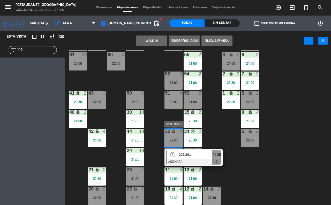
click at [190, 157] on span "202/201" at bounding box center [195, 154] width 33 height 5
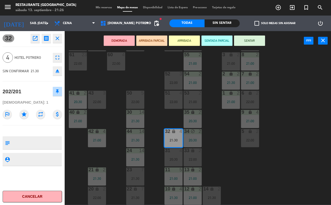
click at [238, 42] on button "SENTAR" at bounding box center [249, 40] width 31 height 10
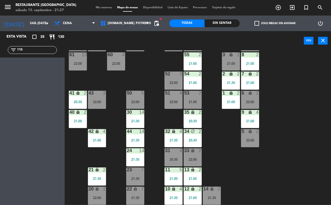
click at [23, 49] on input "110" at bounding box center [37, 50] width 40 height 6
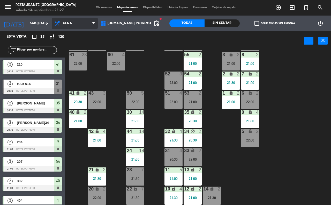
click at [81, 28] on span "Cena" at bounding box center [75, 23] width 46 height 11
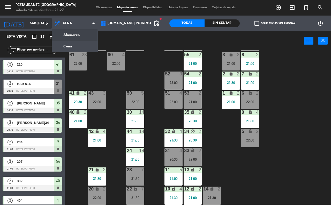
click at [45, 27] on input "sáb. [DATE]" at bounding box center [47, 23] width 41 height 9
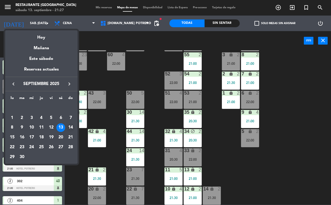
click at [69, 124] on div "14" at bounding box center [70, 127] width 9 height 9
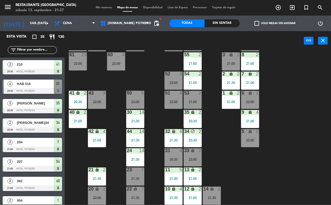
type input "dom. [DATE]"
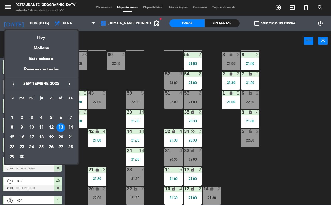
scroll to position [0, 0]
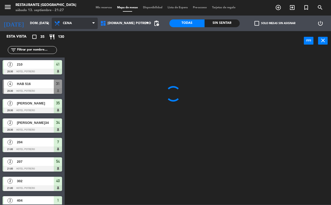
click at [72, 24] on span "Cena" at bounding box center [75, 23] width 46 height 11
click at [69, 35] on ng-component "menu Restaurante Hotel Potrero sábado 13. septiembre - 21:27 Mis reservas Mapa …" at bounding box center [165, 102] width 331 height 204
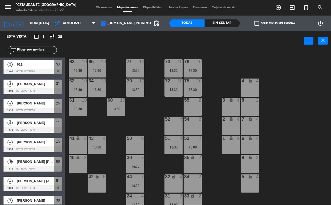
click at [170, 121] on div at bounding box center [174, 119] width 9 height 5
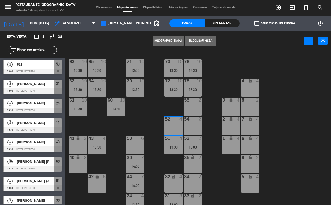
click at [164, 39] on button "[GEOGRAPHIC_DATA]" at bounding box center [168, 40] width 31 height 10
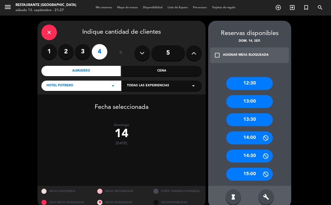
click at [76, 56] on label "3" at bounding box center [83, 52] width 16 height 16
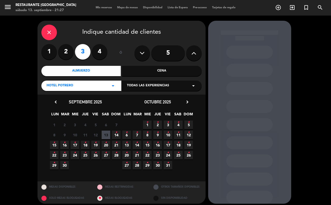
click at [116, 134] on icon "•" at bounding box center [116, 132] width 2 height 8
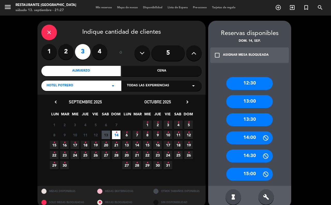
click at [259, 103] on div "13:00" at bounding box center [249, 101] width 47 height 13
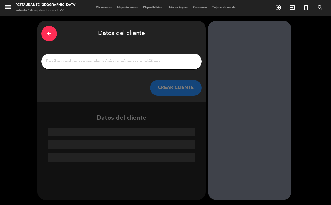
click at [46, 35] on icon "arrow_back" at bounding box center [49, 34] width 6 height 6
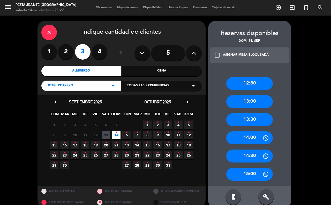
click at [262, 115] on div "13:30" at bounding box center [249, 119] width 47 height 13
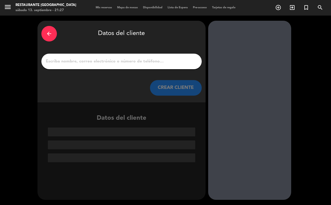
click at [78, 60] on input "1" at bounding box center [121, 61] width 153 height 7
type input "c"
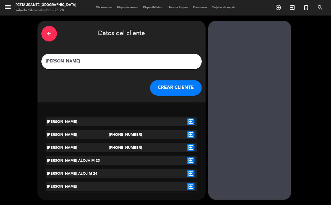
type input "[PERSON_NAME]"
click at [175, 88] on button "CREAR CLIENTE" at bounding box center [176, 88] width 52 height 16
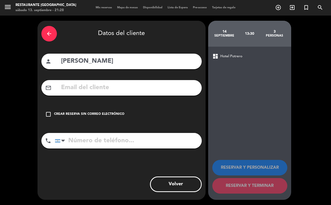
click at [41, 115] on div "check_box_outline_blank Crear reserva sin correo electrónico" at bounding box center [121, 114] width 160 height 16
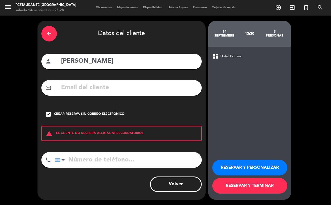
click at [252, 186] on button "RESERVAR Y TERMINAR" at bounding box center [249, 186] width 75 height 16
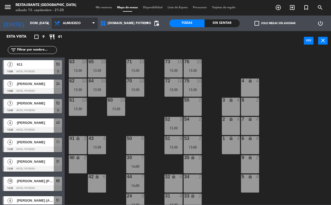
click at [89, 22] on span "Almuerzo" at bounding box center [75, 23] width 46 height 11
click at [79, 47] on ng-component "menu Restaurante Hotel Potrero sábado 13. septiembre - 21:28 Mis reservas Mapa …" at bounding box center [165, 102] width 331 height 204
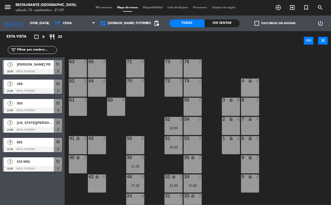
click at [40, 50] on input "text" at bounding box center [37, 50] width 40 height 6
click at [43, 23] on input "dom. [DATE]" at bounding box center [47, 23] width 41 height 9
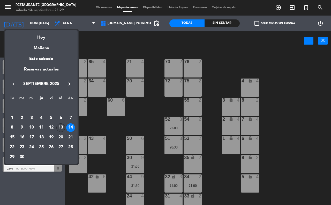
click at [61, 126] on div "13" at bounding box center [60, 127] width 9 height 9
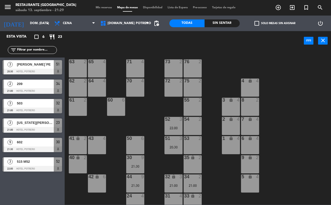
type input "sáb. [DATE]"
click at [43, 51] on input "text" at bounding box center [37, 50] width 40 height 6
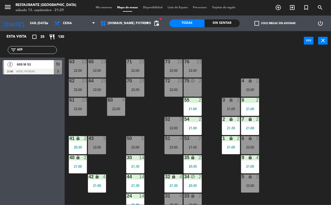
type input "609"
click at [42, 70] on div at bounding box center [33, 72] width 60 height 6
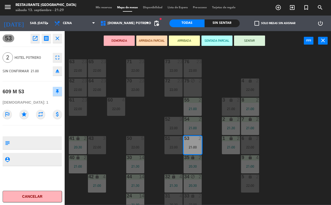
click at [244, 42] on button "SENTAR" at bounding box center [249, 40] width 31 height 10
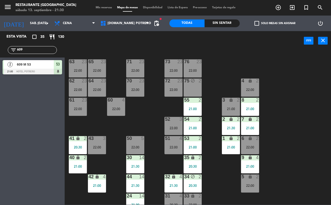
click at [32, 52] on input "609" at bounding box center [37, 50] width 40 height 6
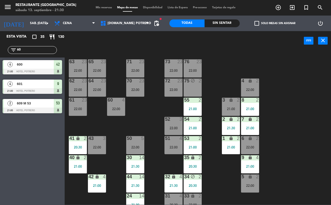
type input "6"
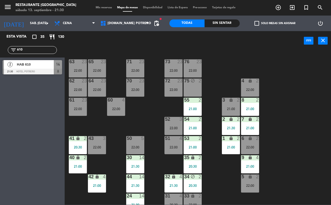
type input "610"
click at [29, 65] on span "HAB 610" at bounding box center [35, 64] width 37 height 5
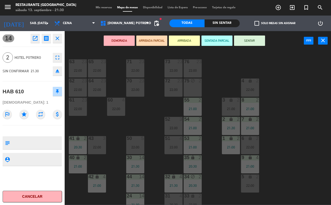
click at [244, 45] on button "SENTAR" at bounding box center [249, 40] width 31 height 10
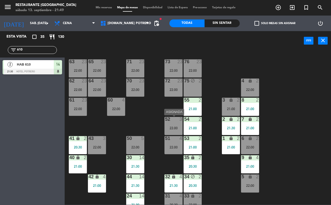
click at [171, 128] on div "22:00" at bounding box center [174, 128] width 18 height 4
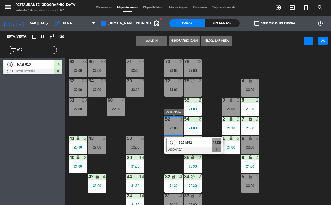
click at [188, 142] on span "515 M52" at bounding box center [195, 142] width 33 height 5
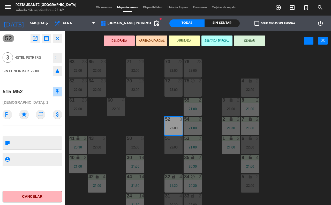
click at [243, 43] on button "SENTAR" at bounding box center [249, 40] width 31 height 10
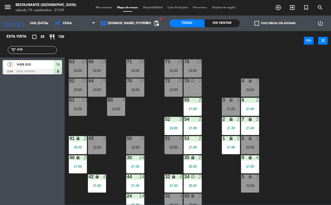
click at [42, 52] on input "610" at bounding box center [37, 50] width 40 height 6
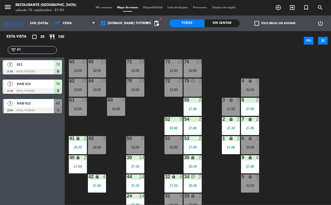
type input "6"
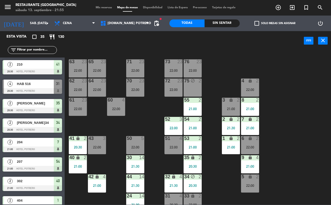
click at [21, 53] on input "text" at bounding box center [37, 50] width 40 height 6
click at [140, 108] on div "65 23 22:00 71 23 22:00 73 23 22:00 76 23 22:00 63 23 22:00 64 23 22:00 62 23 2…" at bounding box center [199, 127] width 263 height 154
click at [115, 109] on div "22:00" at bounding box center [116, 109] width 18 height 4
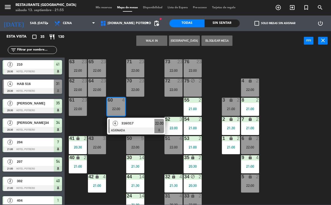
click at [140, 105] on div "65 23 22:00 71 23 22:00 73 23 22:00 76 23 22:00 63 23 22:00 64 23 22:00 62 23 2…" at bounding box center [199, 127] width 263 height 154
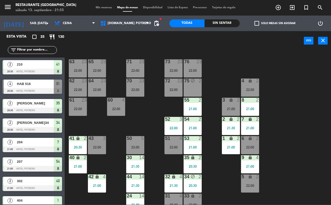
click at [21, 50] on input "text" at bounding box center [37, 50] width 40 height 6
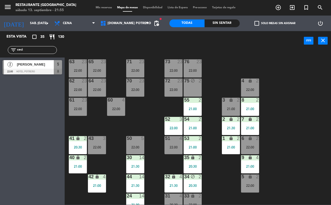
type input "ceci"
click at [36, 69] on div at bounding box center [33, 72] width 60 height 6
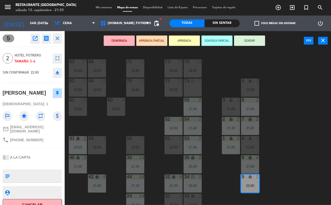
click at [254, 41] on button "SENTAR" at bounding box center [249, 40] width 31 height 10
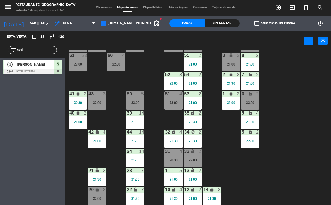
scroll to position [45, 0]
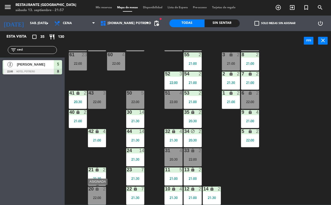
click at [103, 192] on div "20 lock 2 22:00" at bounding box center [97, 195] width 18 height 18
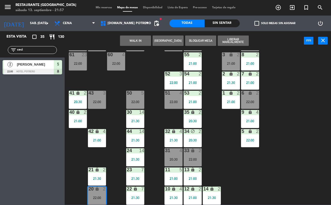
scroll to position [64, 0]
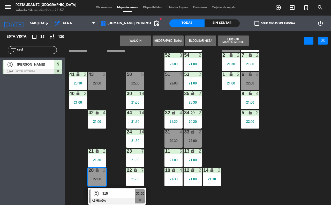
click at [259, 178] on div "65 23 22:00 71 23 22:00 73 23 22:00 76 23 22:00 63 23 22:00 64 23 22:00 62 23 2…" at bounding box center [199, 127] width 263 height 154
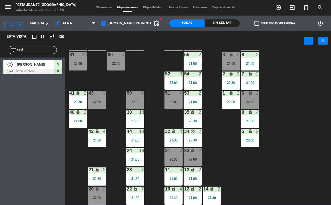
click at [106, 8] on span "Mis reservas" at bounding box center [103, 7] width 21 height 3
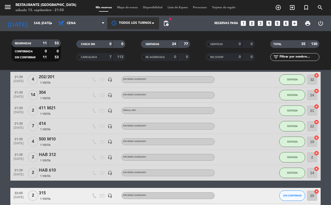
scroll to position [286, 0]
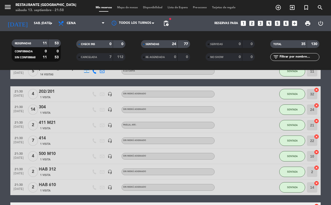
click at [122, 10] on div "Mis reservas Mapa de mesas Disponibilidad Lista de Espera Pre-acceso Tarjetas d…" at bounding box center [165, 7] width 145 height 5
click at [122, 6] on span "Mapa de mesas" at bounding box center [128, 7] width 26 height 3
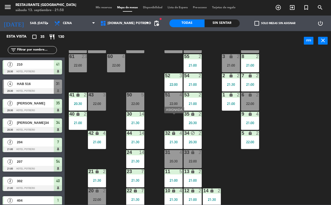
scroll to position [45, 0]
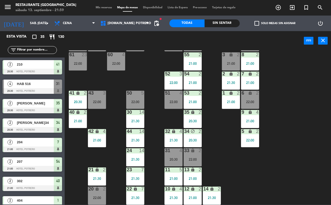
click at [132, 68] on div "65 23 22:00 71 23 22:00 73 23 22:00 76 23 22:00 63 23 22:00 64 23 22:00 62 23 2…" at bounding box center [199, 127] width 263 height 154
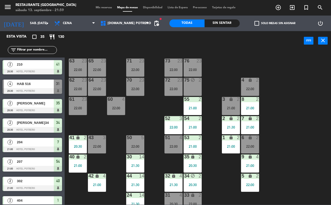
scroll to position [0, 0]
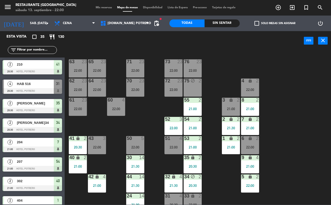
click at [35, 49] on input "text" at bounding box center [37, 50] width 40 height 6
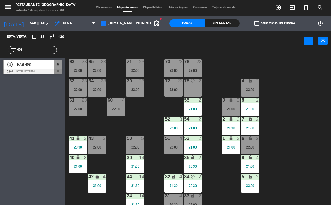
type input "403"
click at [37, 64] on span "HAB 403" at bounding box center [35, 64] width 37 height 5
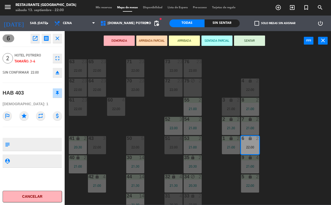
click at [247, 41] on button "SENTAR" at bounding box center [249, 40] width 31 height 10
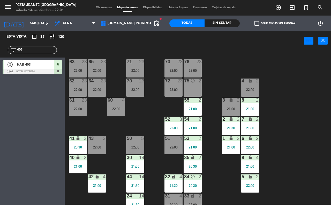
click at [31, 48] on input "403" at bounding box center [37, 50] width 40 height 6
type input "4"
type input "316"
click at [38, 68] on div "316/317" at bounding box center [35, 64] width 38 height 9
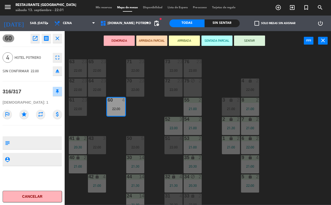
click at [255, 42] on button "SENTAR" at bounding box center [249, 40] width 31 height 10
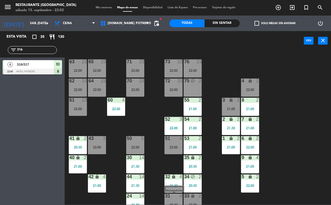
click at [172, 199] on div "31 4 20:30" at bounding box center [174, 202] width 18 height 18
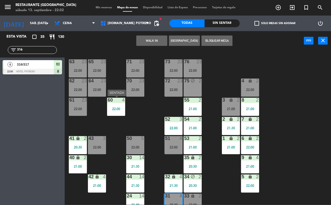
click at [118, 108] on div "22:00" at bounding box center [116, 109] width 18 height 4
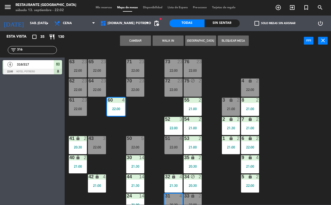
click at [136, 41] on button "Cambiar" at bounding box center [135, 40] width 31 height 10
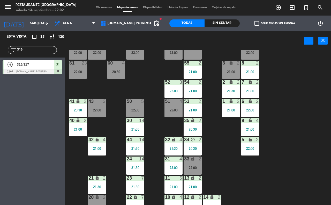
scroll to position [45, 0]
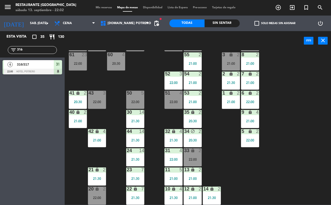
click at [31, 50] on input "316" at bounding box center [37, 50] width 40 height 6
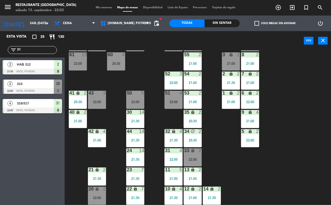
type input "3"
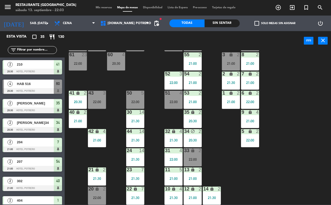
click at [40, 51] on input "text" at bounding box center [37, 50] width 40 height 6
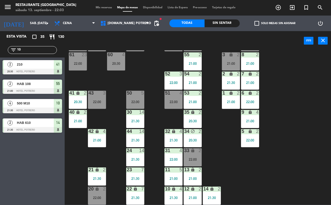
type input "1"
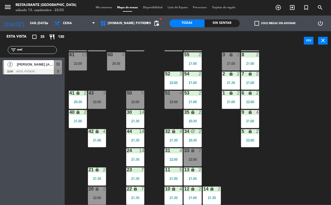
type input "mel"
click at [24, 68] on div "2 [PERSON_NAME] (Alojado) 22:00 Hotel Potrero 33" at bounding box center [32, 66] width 65 height 19
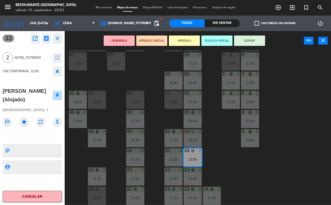
click at [261, 42] on button "SENTAR" at bounding box center [249, 40] width 31 height 10
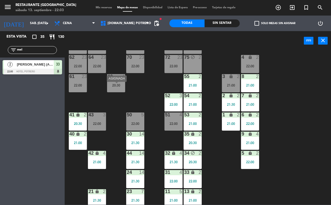
scroll to position [13, 0]
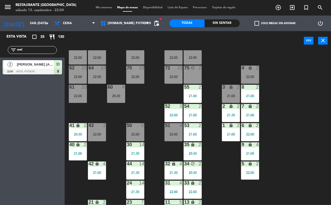
click at [137, 101] on div "65 23 22:00 71 23 22:00 73 23 22:00 76 23 22:00 63 23 22:00 64 23 22:00 62 23 2…" at bounding box center [199, 127] width 263 height 154
click at [135, 129] on div "50 5 22:00" at bounding box center [135, 132] width 18 height 18
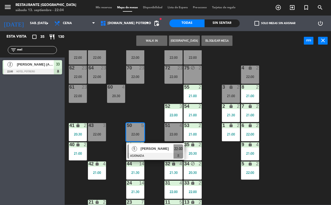
click at [157, 109] on div "65 23 22:00 71 23 22:00 73 23 22:00 76 23 22:00 63 23 22:00 64 23 22:00 62 23 2…" at bounding box center [199, 127] width 263 height 154
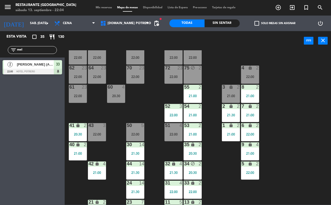
click at [139, 130] on div "50 5 22:00" at bounding box center [135, 132] width 18 height 18
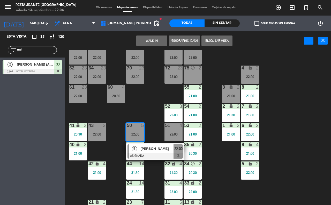
click at [156, 149] on span "[PERSON_NAME]" at bounding box center [157, 148] width 33 height 5
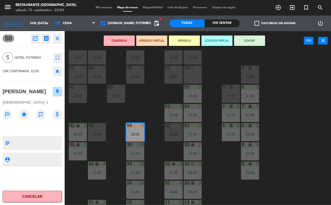
click at [251, 42] on button "SENTAR" at bounding box center [249, 40] width 31 height 10
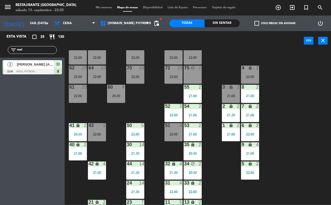
click at [25, 52] on input "mel" at bounding box center [37, 50] width 40 height 6
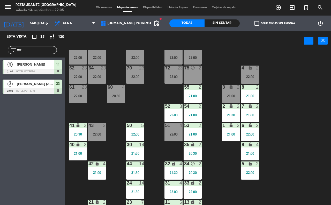
type input "m"
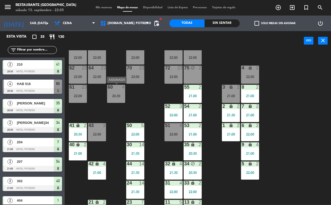
click at [117, 95] on div "20:30" at bounding box center [116, 96] width 18 height 4
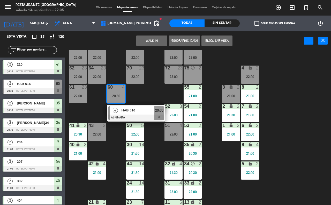
click at [136, 91] on div "65 23 22:00 71 23 22:00 73 23 22:00 76 23 22:00 63 23 22:00 64 23 22:00 62 23 2…" at bounding box center [199, 127] width 263 height 154
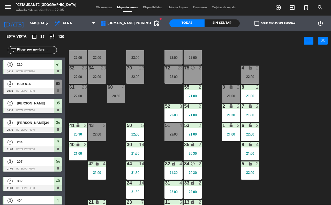
click at [98, 131] on div "43 3 22:00" at bounding box center [97, 132] width 18 height 18
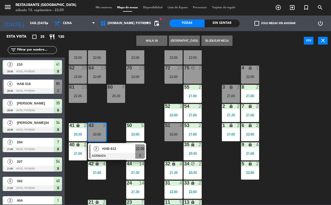
click at [112, 121] on div "65 23 22:00 71 23 22:00 73 23 22:00 76 23 22:00 63 23 22:00 64 23 22:00 62 23 2…" at bounding box center [199, 127] width 263 height 154
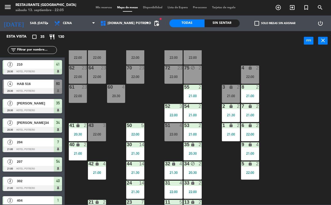
click at [39, 50] on input "text" at bounding box center [37, 50] width 40 height 6
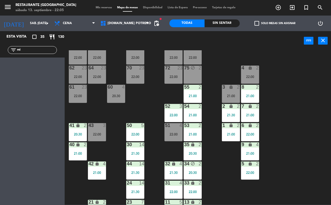
type input "m"
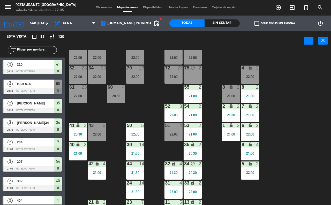
click at [173, 130] on div "51 4 22:00" at bounding box center [174, 132] width 18 height 18
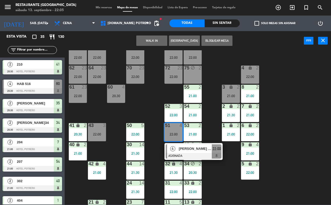
click at [187, 152] on div "[PERSON_NAME] ([PERSON_NAME]) [PERSON_NAME] universidad" at bounding box center [196, 148] width 34 height 9
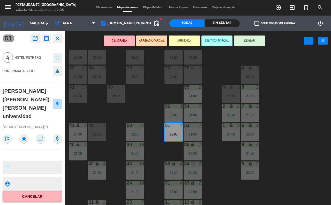
click at [252, 39] on button "SENTAR" at bounding box center [249, 40] width 31 height 10
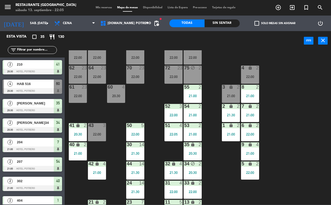
scroll to position [221, 0]
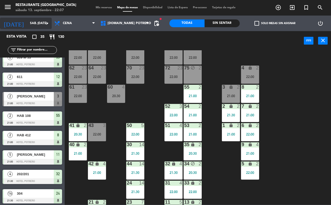
click at [47, 22] on icon "arrow_drop_down" at bounding box center [47, 23] width 6 height 6
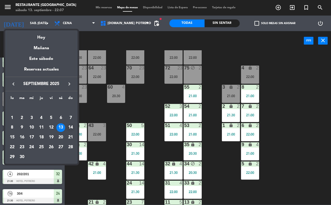
click at [70, 126] on div "14" at bounding box center [70, 127] width 9 height 9
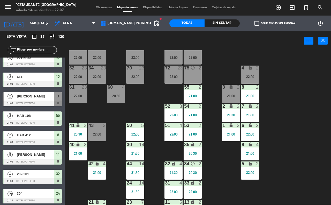
type input "dom. [DATE]"
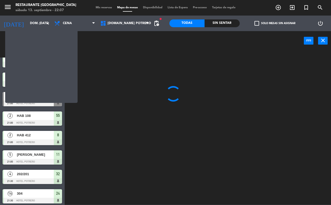
scroll to position [0, 0]
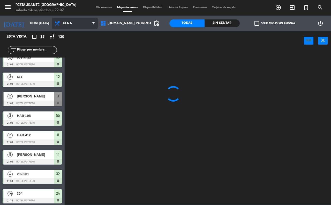
click at [95, 22] on icon at bounding box center [93, 23] width 2 height 4
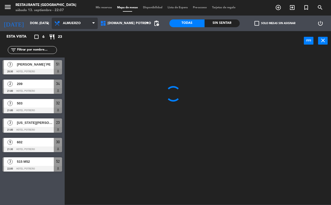
click at [92, 36] on ng-component "menu Restaurante Hotel Potrero sábado 13. septiembre - 22:07 Mis reservas Mapa …" at bounding box center [165, 102] width 331 height 204
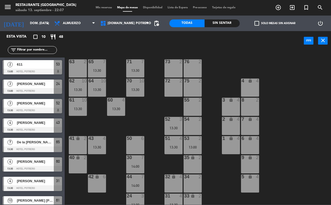
click at [192, 87] on div "75 2" at bounding box center [193, 87] width 18 height 18
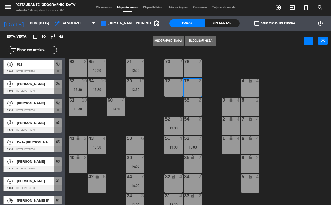
click at [168, 40] on button "[GEOGRAPHIC_DATA]" at bounding box center [168, 40] width 31 height 10
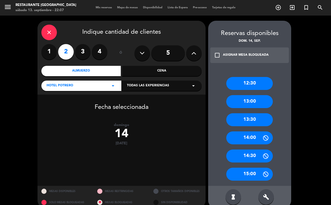
click at [238, 121] on div "13:30" at bounding box center [249, 119] width 47 height 13
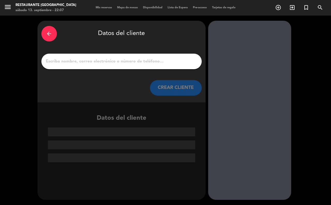
click at [52, 63] on input "1" at bounding box center [121, 61] width 153 height 7
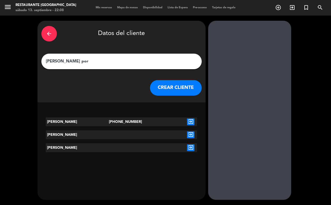
type input "[PERSON_NAME] por"
click at [189, 120] on icon "exit_to_app" at bounding box center [191, 121] width 8 height 7
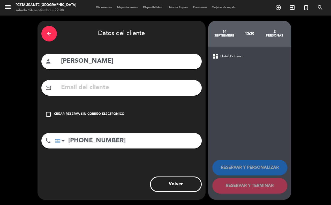
click at [49, 112] on icon "check_box_outline_blank" at bounding box center [48, 114] width 6 height 6
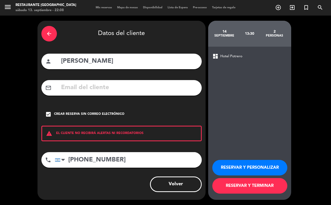
click at [233, 189] on button "RESERVAR Y TERMINAR" at bounding box center [249, 186] width 75 height 16
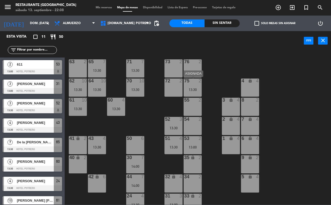
click at [191, 89] on div "13:30" at bounding box center [193, 90] width 18 height 4
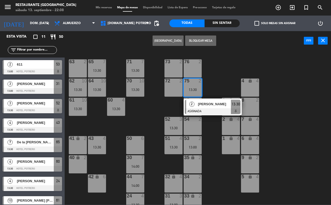
click at [219, 82] on div "65 7 13:30 71 7 13:30 73 2 76 2 63 2 64 10 13:30 62 10 13:30 70 10 13:30 72 2 7…" at bounding box center [199, 127] width 263 height 154
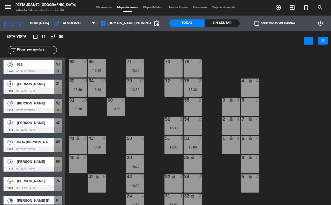
click at [192, 87] on div "75 2 13:30" at bounding box center [193, 87] width 18 height 18
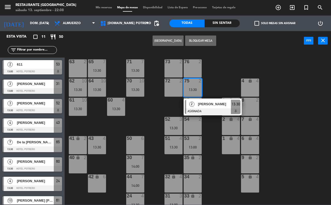
click at [189, 164] on div "35 lock 2" at bounding box center [193, 164] width 18 height 18
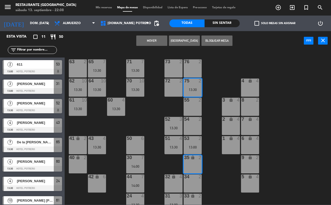
click at [152, 38] on button "Mover" at bounding box center [151, 40] width 31 height 10
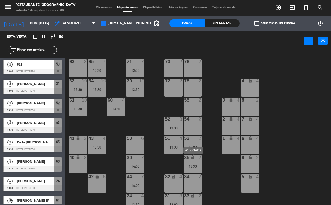
click at [191, 161] on div "35 lock 2 13:30" at bounding box center [193, 164] width 18 height 18
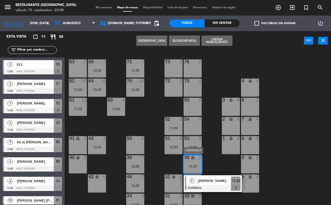
click at [211, 181] on span "[PERSON_NAME]" at bounding box center [214, 180] width 33 height 5
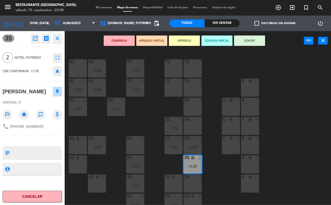
click at [34, 35] on icon "open_in_new" at bounding box center [35, 38] width 6 height 6
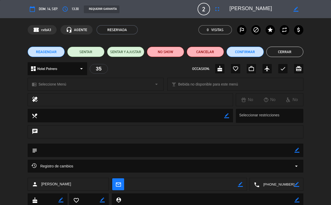
click at [293, 8] on div "border_color" at bounding box center [296, 8] width 15 height 9
click at [294, 9] on icon "border_color" at bounding box center [296, 9] width 5 height 5
click at [288, 9] on textarea at bounding box center [259, 8] width 59 height 9
type textarea "[PERSON_NAME] m35"
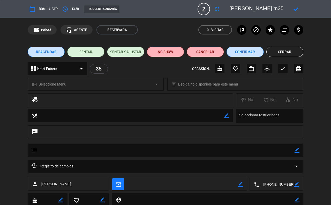
click at [295, 7] on icon at bounding box center [296, 9] width 5 height 5
click at [291, 49] on button "Cerrar" at bounding box center [285, 52] width 37 height 10
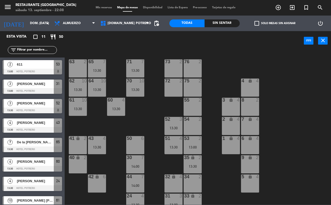
scroll to position [38, 0]
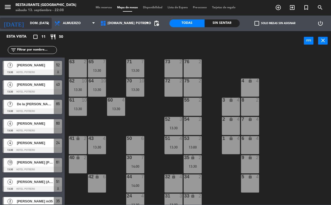
click at [47, 24] on icon "arrow_drop_down" at bounding box center [47, 23] width 6 height 6
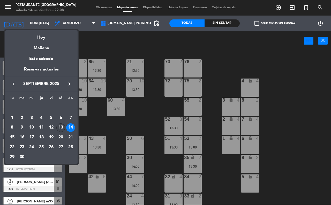
click at [60, 129] on div "13" at bounding box center [60, 127] width 9 height 9
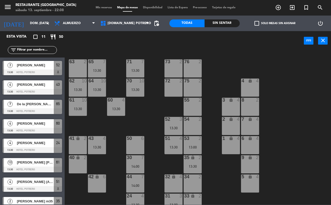
type input "sáb. [DATE]"
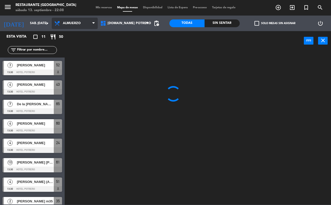
click at [95, 24] on span "Almuerzo" at bounding box center [75, 23] width 46 height 11
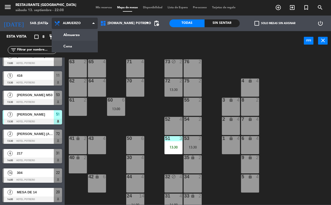
click at [85, 43] on ng-component "menu Restaurante Hotel Potrero sábado 13. septiembre - 22:08 Mis reservas Mapa …" at bounding box center [165, 102] width 331 height 204
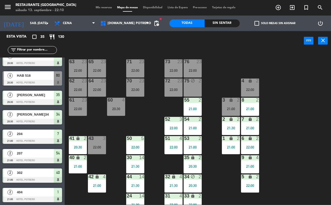
click at [282, 149] on div "65 23 22:00 71 23 22:00 73 23 22:00 76 23 22:00 63 23 22:00 64 23 22:00 62 23 2…" at bounding box center [199, 127] width 263 height 154
click at [94, 146] on div "22:00" at bounding box center [97, 147] width 18 height 4
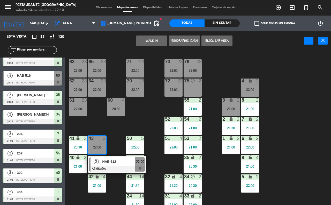
click at [116, 161] on span "HAB 612" at bounding box center [118, 161] width 33 height 5
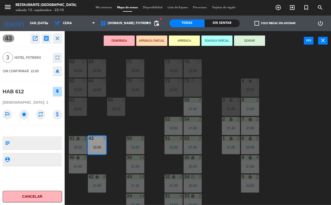
click at [251, 44] on button "SENTAR" at bounding box center [249, 40] width 31 height 10
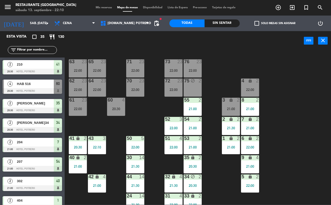
scroll to position [0, 0]
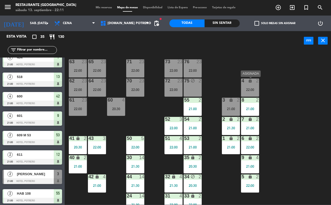
click at [255, 86] on div "4 lock 2 22:00" at bounding box center [250, 87] width 18 height 18
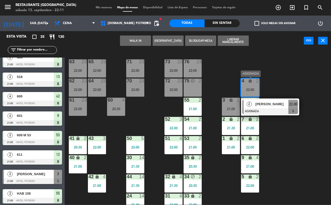
click at [276, 113] on div at bounding box center [271, 111] width 56 height 6
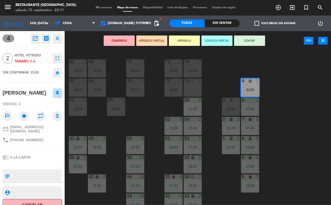
click at [297, 127] on div "65 23 22:00 71 23 22:00 73 23 22:00 76 23 22:00 63 23 22:00 64 23 22:00 62 23 2…" at bounding box center [199, 127] width 263 height 154
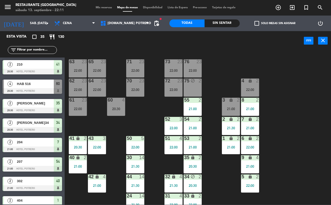
scroll to position [201, 0]
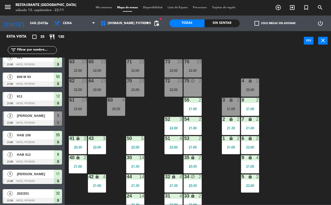
click at [225, 107] on div "21:00" at bounding box center [231, 109] width 18 height 4
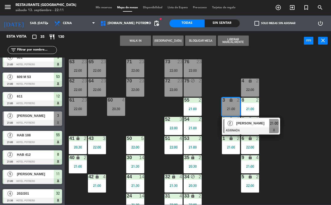
click at [284, 104] on div "65 23 22:00 71 23 22:00 73 23 22:00 76 23 22:00 63 23 22:00 64 23 22:00 62 23 2…" at bounding box center [199, 127] width 263 height 154
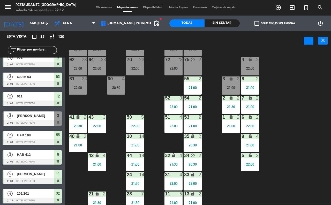
scroll to position [45, 0]
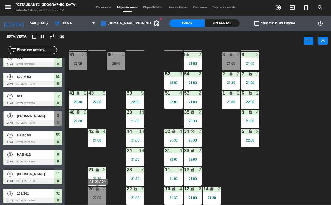
click at [98, 198] on div "22:00" at bounding box center [97, 198] width 18 height 4
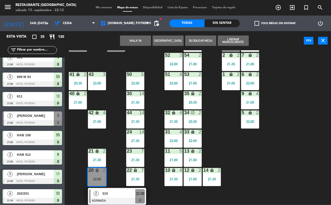
click at [110, 158] on div "65 23 22:00 71 23 22:00 73 23 22:00 76 23 22:00 63 23 22:00 64 23 22:00 62 23 2…" at bounding box center [199, 127] width 263 height 154
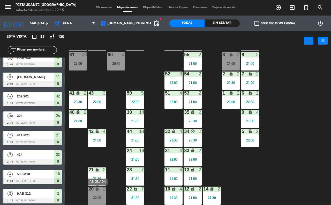
click at [99, 192] on div "20 lock 2 22:00" at bounding box center [97, 195] width 18 height 18
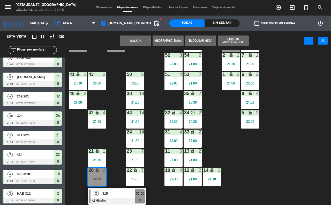
click at [120, 168] on div "65 23 22:00 71 23 22:00 73 23 22:00 76 23 22:00 63 23 22:00 64 23 22:00 62 23 2…" at bounding box center [199, 127] width 263 height 154
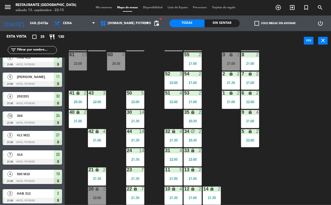
click at [97, 192] on div "20 lock 2 22:00" at bounding box center [97, 195] width 18 height 18
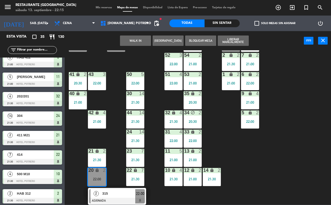
click at [102, 195] on span "315" at bounding box center [118, 192] width 33 height 5
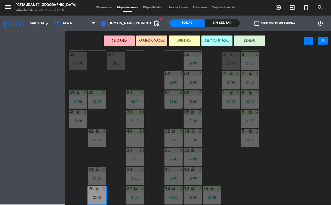
scroll to position [45, 0]
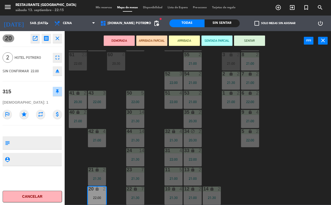
click at [258, 38] on button "SENTAR" at bounding box center [249, 40] width 31 height 10
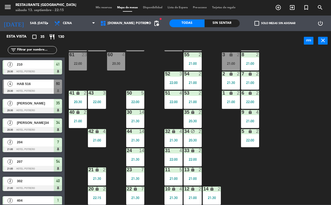
scroll to position [26, 0]
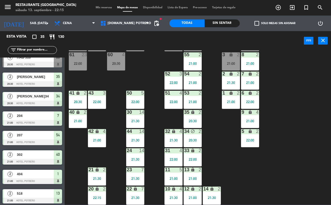
click at [293, 55] on div "65 23 22:00 71 23 22:00 73 23 22:00 76 23 22:00 63 23 22:00 64 23 22:00 62 23 2…" at bounding box center [199, 127] width 263 height 154
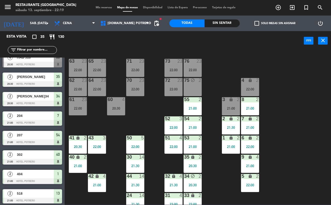
scroll to position [0, 0]
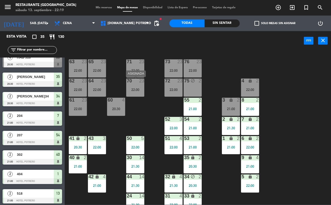
click at [131, 86] on div "70 23 22:00" at bounding box center [135, 87] width 18 height 18
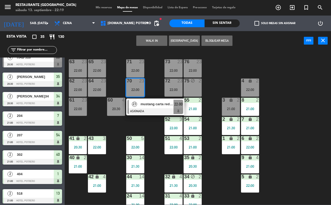
click at [149, 104] on span "mustang carta reducida" at bounding box center [157, 103] width 33 height 5
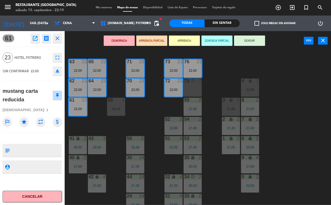
click at [252, 37] on button "SENTAR" at bounding box center [249, 40] width 31 height 10
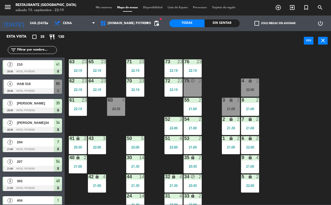
scroll to position [182, 0]
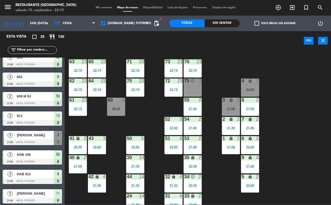
click at [116, 107] on div "20:30" at bounding box center [116, 109] width 18 height 4
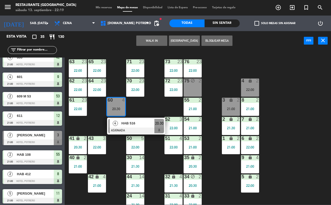
click at [152, 106] on div "65 23 22:00 71 23 22:00 73 23 22:00 76 23 22:00 63 23 22:00 64 23 22:00 62 23 2…" at bounding box center [199, 127] width 263 height 154
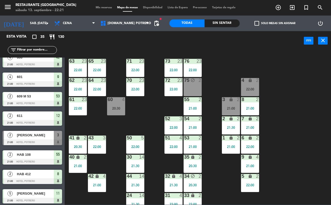
scroll to position [0, 0]
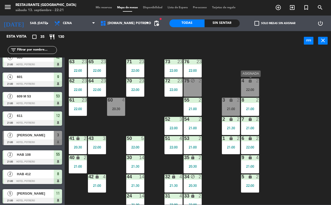
click at [254, 85] on div "4 lock 2 22:00" at bounding box center [250, 87] width 18 height 18
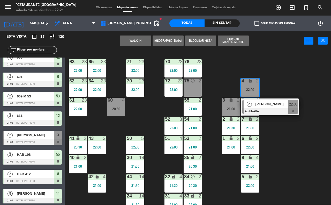
click at [284, 83] on div "65 23 22:00 71 23 22:00 73 23 22:00 76 23 22:00 63 23 22:00 64 23 22:00 62 23 2…" at bounding box center [199, 127] width 263 height 154
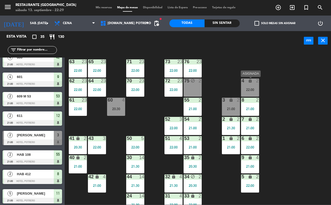
click at [252, 88] on div "22:00" at bounding box center [250, 90] width 18 height 4
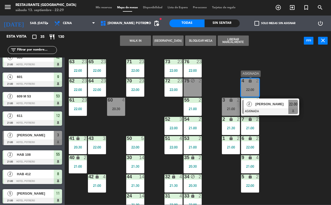
click at [267, 106] on span "[PERSON_NAME]" at bounding box center [272, 103] width 33 height 5
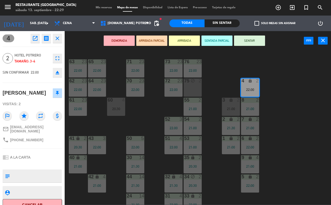
scroll to position [6, 0]
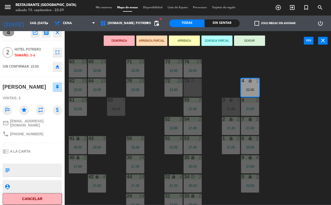
click at [291, 116] on div "65 23 22:00 71 23 22:00 73 23 22:00 76 23 22:00 63 23 22:00 64 23 22:00 62 23 2…" at bounding box center [199, 127] width 263 height 154
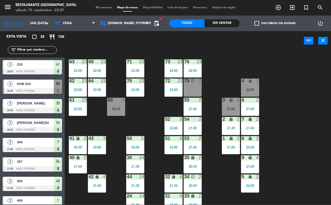
scroll to position [201, 0]
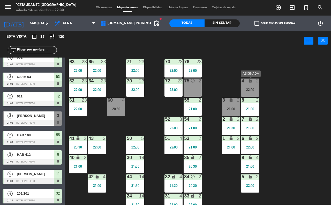
click at [250, 84] on div "4 lock 2 22:00" at bounding box center [250, 87] width 18 height 18
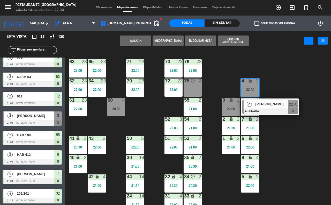
click at [282, 109] on div at bounding box center [271, 111] width 56 height 6
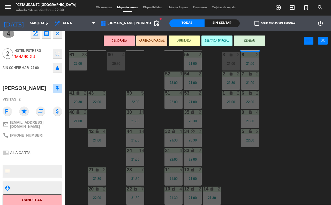
scroll to position [6, 0]
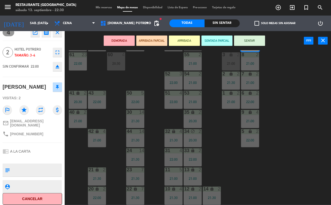
click at [32, 197] on button "Cancelar" at bounding box center [33, 199] width 60 height 12
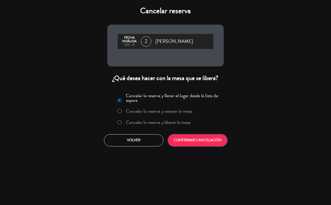
click at [180, 144] on button "CONFIRMAR CANCELACIÓN" at bounding box center [198, 140] width 60 height 12
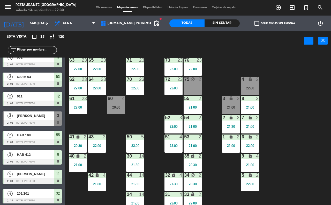
scroll to position [0, 0]
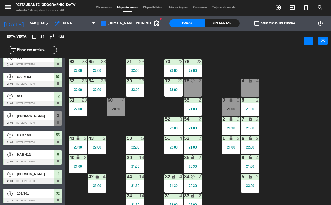
click at [248, 86] on div "4 lock 4" at bounding box center [250, 87] width 18 height 18
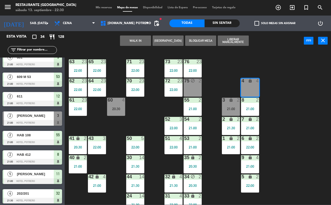
click at [198, 37] on button "Bloquear Mesa" at bounding box center [200, 40] width 31 height 10
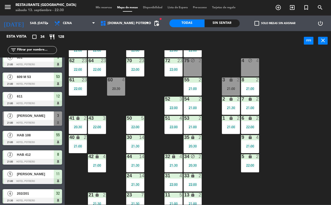
scroll to position [45, 0]
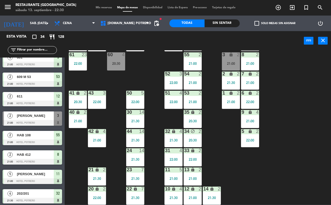
click at [156, 72] on div "65 23 22:00 71 23 22:00 73 23 22:00 76 23 22:00 63 23 22:00 64 23 22:00 62 23 2…" at bounding box center [199, 127] width 263 height 154
click at [246, 99] on div "6 lock 2 22:00" at bounding box center [250, 100] width 18 height 18
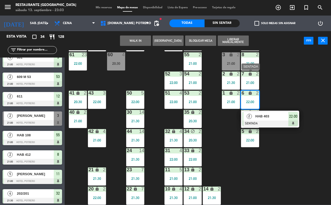
click at [254, 81] on div "21:00" at bounding box center [250, 83] width 18 height 4
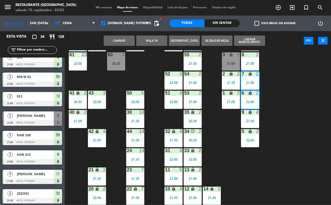
click at [254, 79] on div "7 lock 2 21:00" at bounding box center [250, 80] width 18 height 18
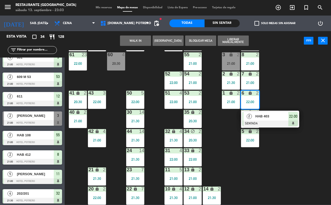
click at [276, 90] on div "65 23 22:00 71 23 22:00 73 23 22:00 76 23 22:00 63 23 22:00 64 23 22:00 62 23 2…" at bounding box center [199, 127] width 263 height 154
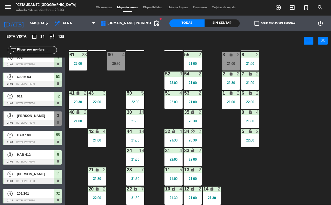
click at [254, 80] on div "21:00" at bounding box center [250, 82] width 18 height 4
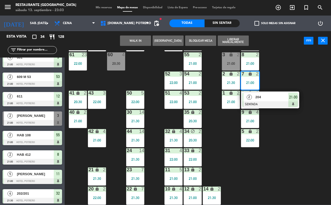
click at [269, 87] on div "65 23 22:00 71 23 22:00 73 23 22:00 76 23 22:00 63 23 22:00 64 23 22:00 62 23 2…" at bounding box center [199, 127] width 263 height 154
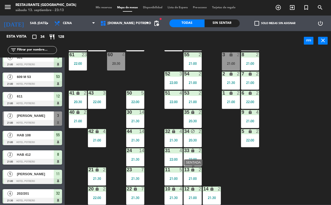
click at [195, 175] on div "13 lock 2 21:00" at bounding box center [193, 176] width 18 height 18
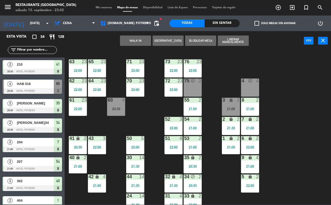
scroll to position [45, 0]
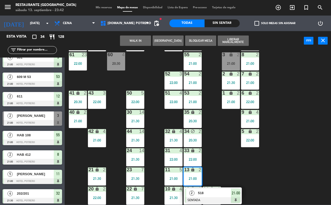
click at [283, 64] on div "65 23 22:00 71 23 22:00 73 23 22:00 76 23 22:00 63 23 22:00 64 23 22:00 62 23 2…" at bounding box center [199, 127] width 263 height 154
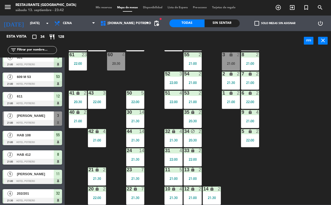
scroll to position [13, 0]
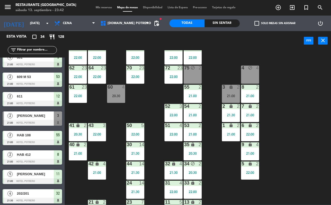
click at [232, 92] on div "3 lock 2 21:00" at bounding box center [231, 94] width 18 height 18
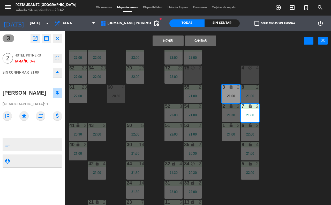
click at [298, 84] on div "65 23 22:00 71 23 22:00 73 23 22:00 76 23 22:00 63 23 22:00 64 23 22:00 62 23 2…" at bounding box center [199, 127] width 263 height 154
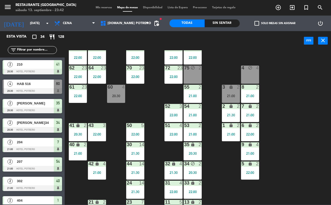
scroll to position [0, 0]
click at [225, 90] on div "3 lock 2 21:00" at bounding box center [231, 94] width 18 height 18
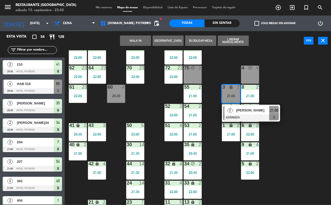
click at [259, 111] on span "[PERSON_NAME]" at bounding box center [253, 109] width 33 height 5
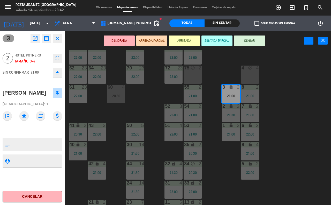
click at [252, 42] on button "SENTAR" at bounding box center [249, 40] width 31 height 10
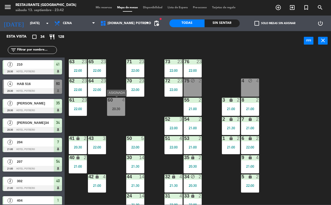
click at [117, 102] on div "60 4" at bounding box center [116, 100] width 18 height 5
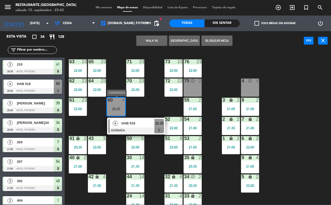
click at [134, 120] on div "4 HAB 516 ASIGNADA 20:30" at bounding box center [136, 126] width 66 height 17
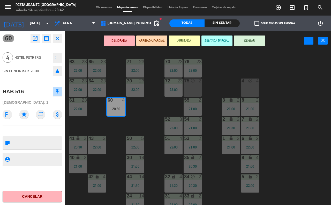
click at [29, 199] on button "Cancelar" at bounding box center [33, 196] width 60 height 12
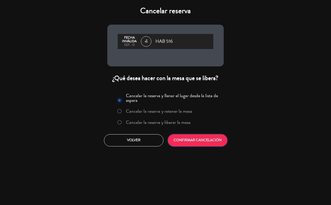
click at [198, 143] on button "CONFIRMAR CANCELACIÓN" at bounding box center [198, 140] width 60 height 12
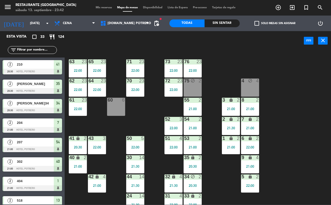
click at [118, 107] on div "60 6" at bounding box center [116, 107] width 18 height 18
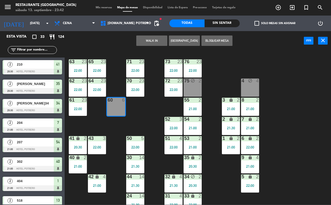
click at [212, 41] on button "Bloquear Mesa" at bounding box center [217, 40] width 31 height 10
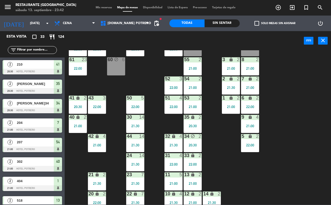
scroll to position [45, 0]
